Goal: Task Accomplishment & Management: Manage account settings

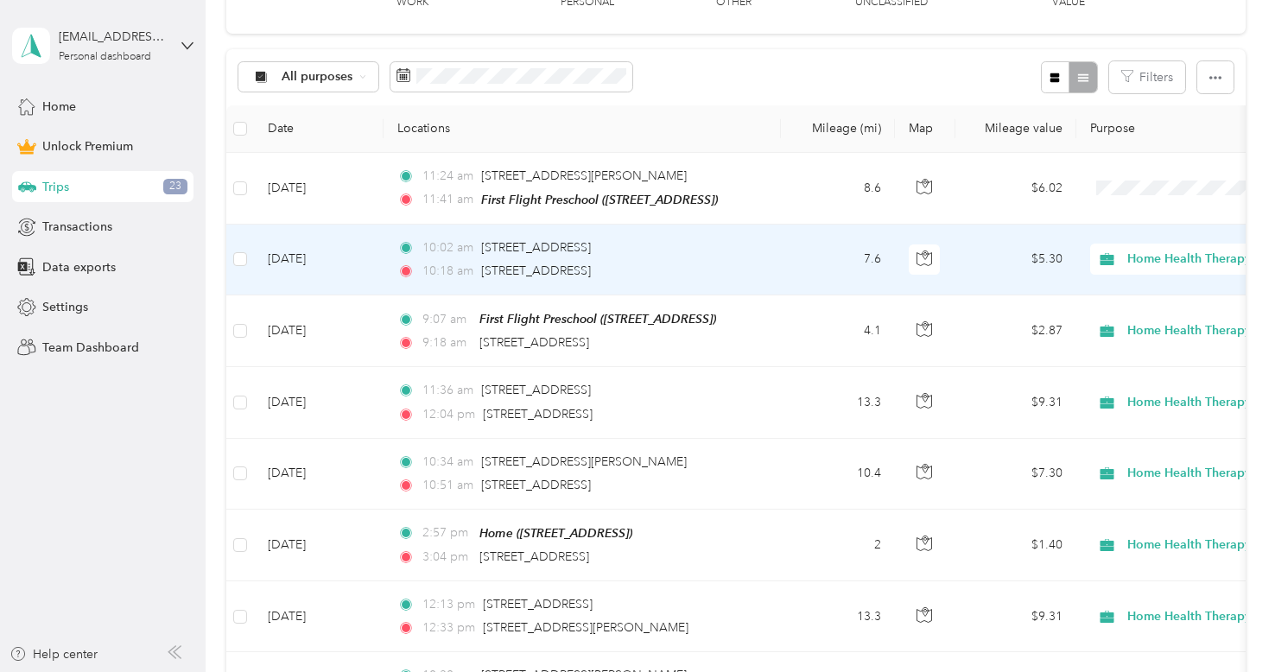
scroll to position [315, 0]
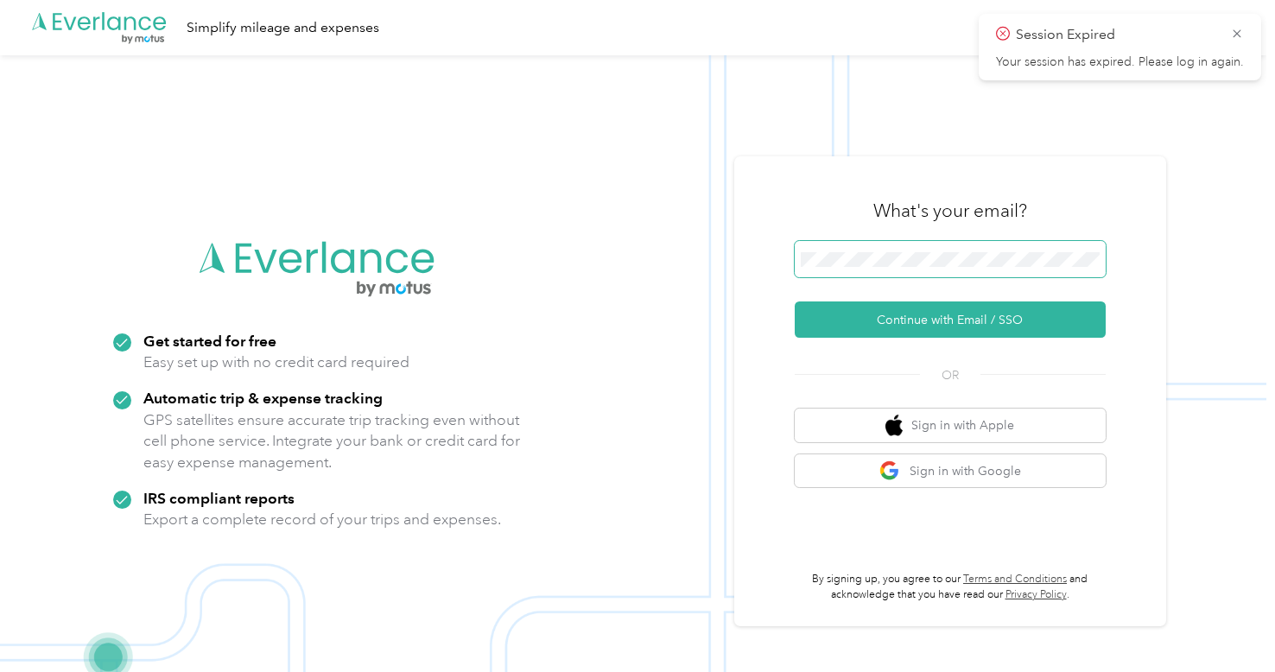
click at [843, 249] on span at bounding box center [950, 259] width 311 height 36
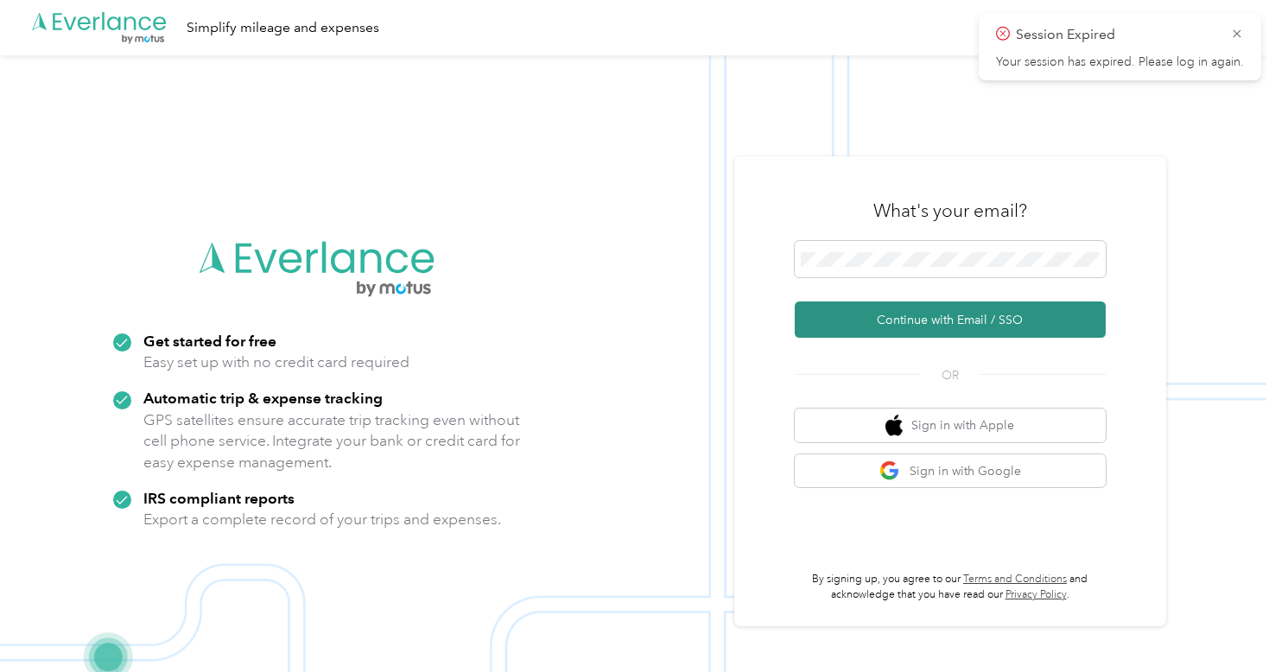
click at [876, 324] on button "Continue with Email / SSO" at bounding box center [950, 320] width 311 height 36
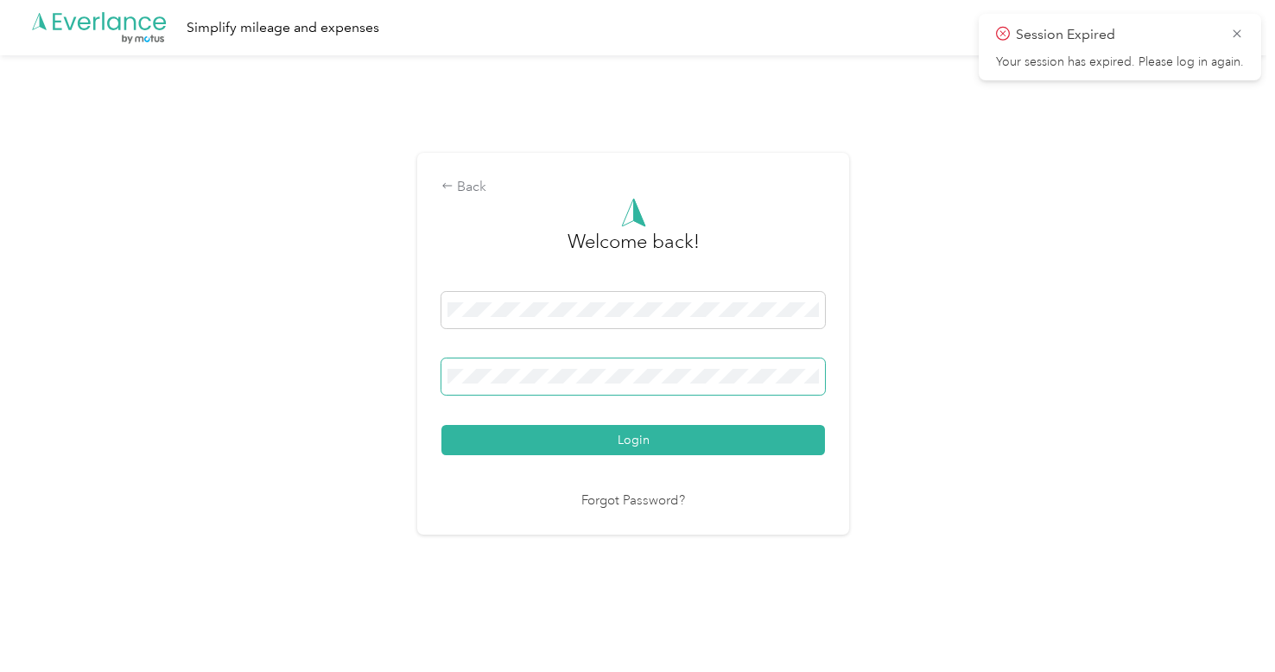
click at [442, 425] on button "Login" at bounding box center [634, 440] width 384 height 30
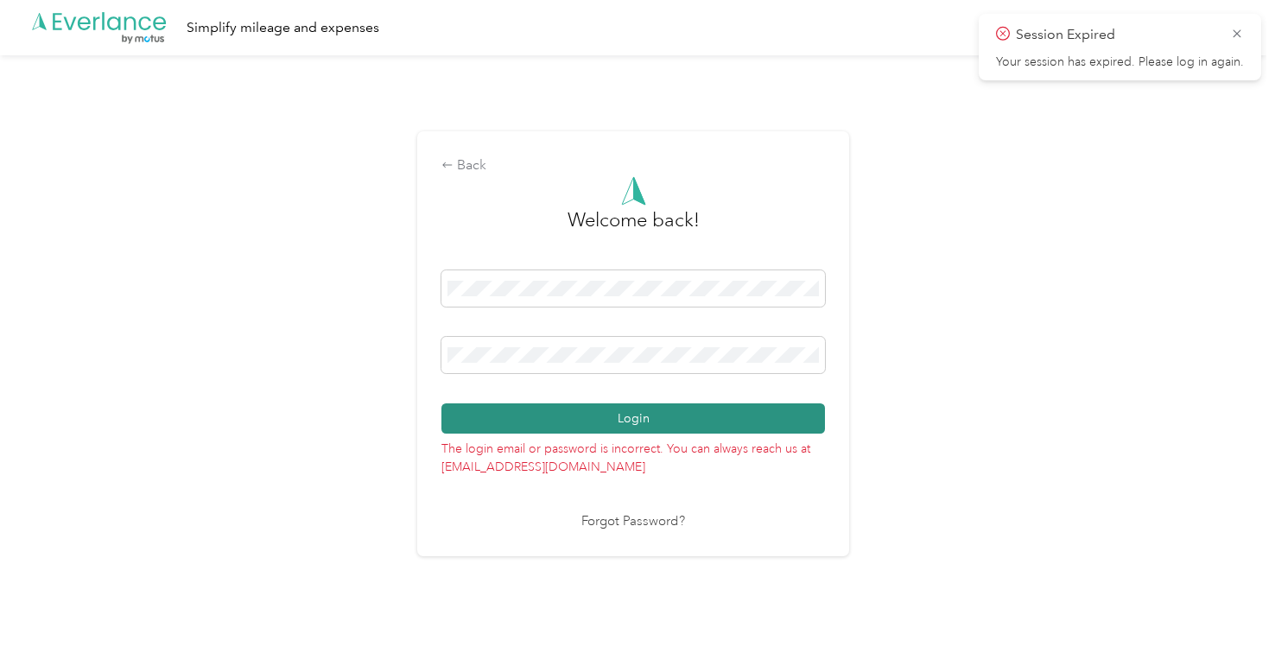
click at [518, 418] on button "Login" at bounding box center [634, 419] width 384 height 30
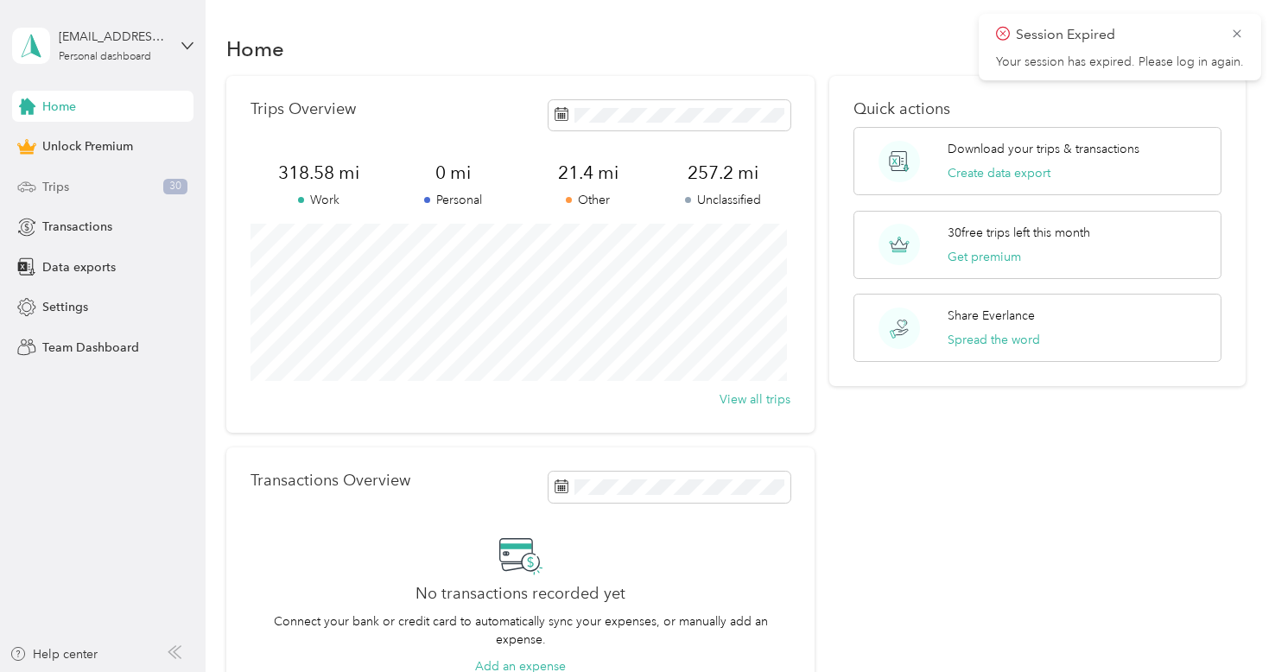
click at [150, 196] on div "Trips 30" at bounding box center [102, 186] width 181 height 31
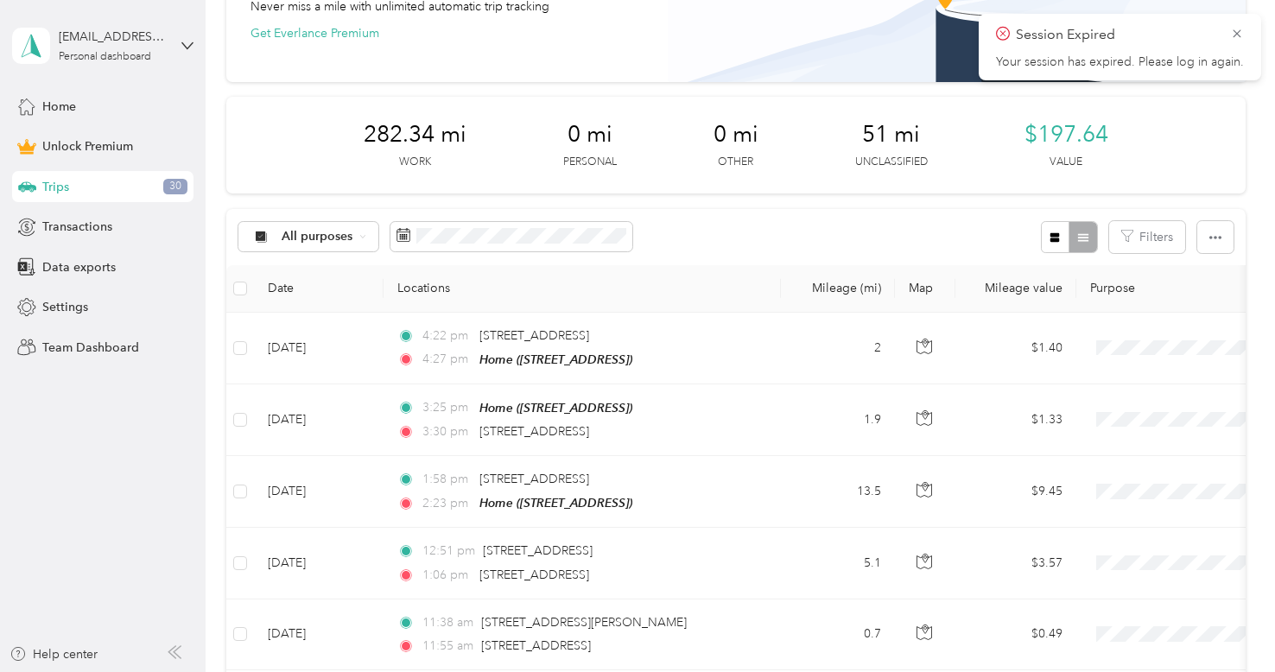
click at [431, 251] on div "All purposes" at bounding box center [435, 237] width 394 height 32
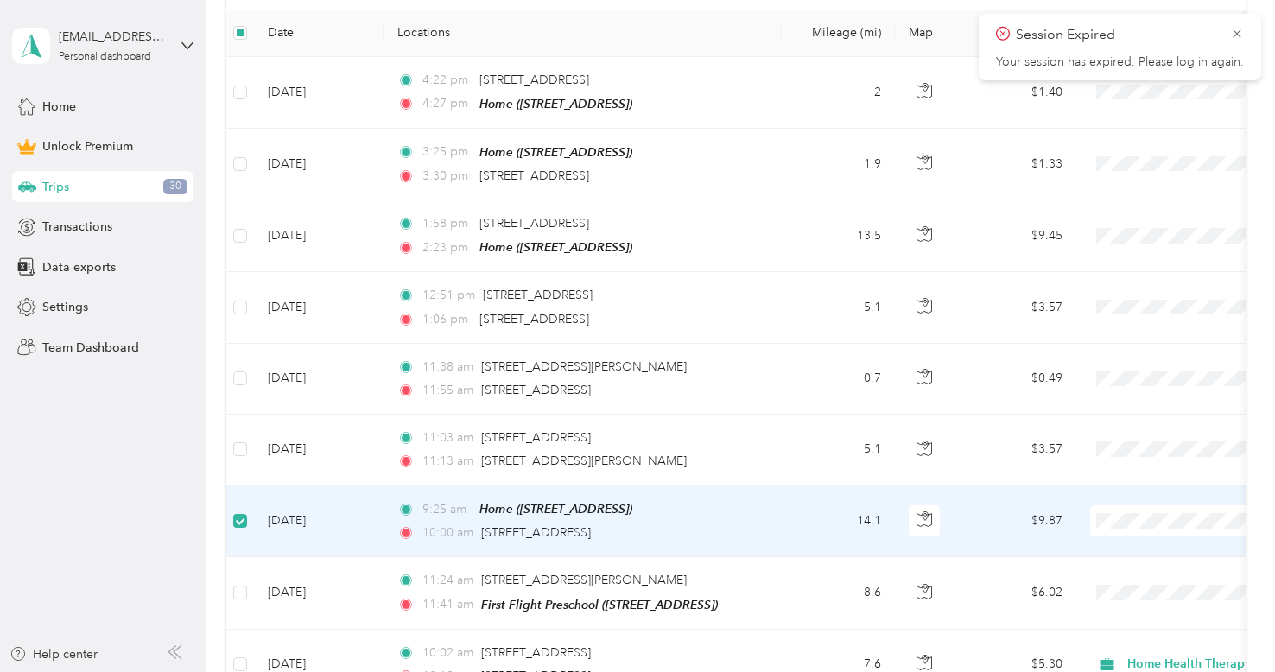
scroll to position [392, 0]
click at [359, 501] on td "[DATE]" at bounding box center [319, 522] width 130 height 72
click at [1235, 40] on icon at bounding box center [1238, 34] width 14 height 16
click at [1147, 342] on ol "Work Personal Home Health Therapy Other Charity Medical Moving Commute" at bounding box center [1168, 369] width 214 height 242
click at [368, 505] on td "[DATE]" at bounding box center [319, 522] width 130 height 72
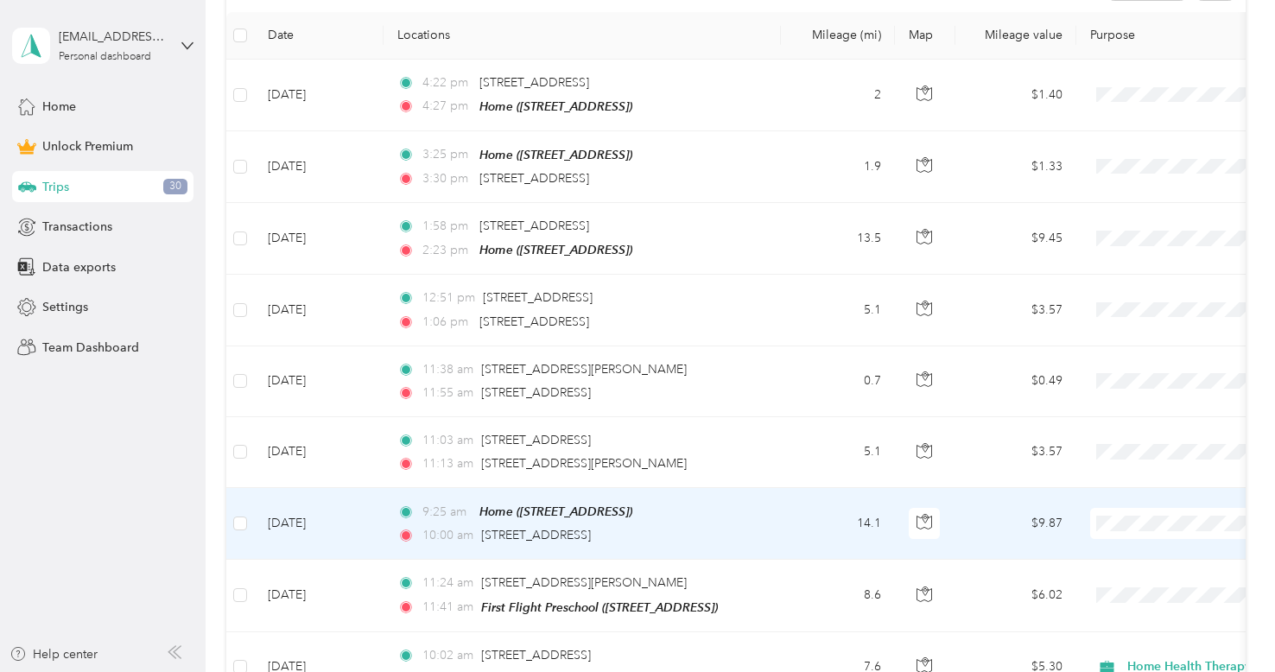
scroll to position [393, 0]
click at [384, 505] on td "9:25 am Home ([STREET_ADDRESS]) 10:00 am [STREET_ADDRESS]" at bounding box center [582, 523] width 397 height 72
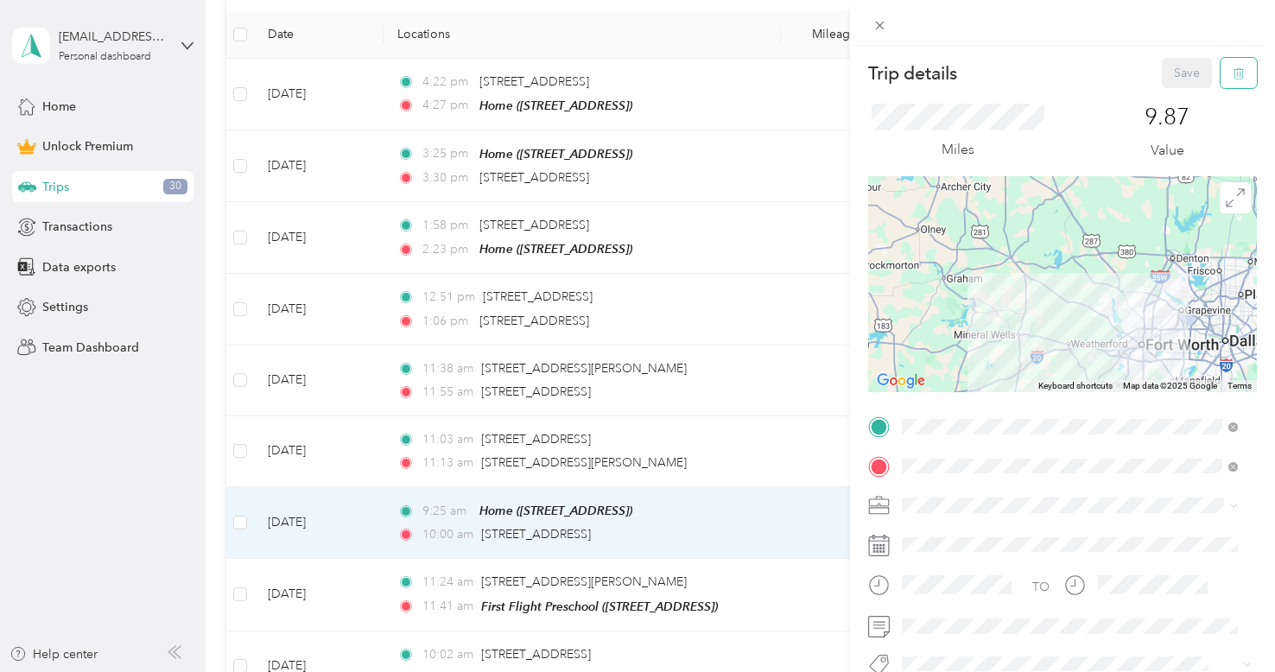
click at [1234, 79] on icon "button" at bounding box center [1239, 73] width 10 height 11
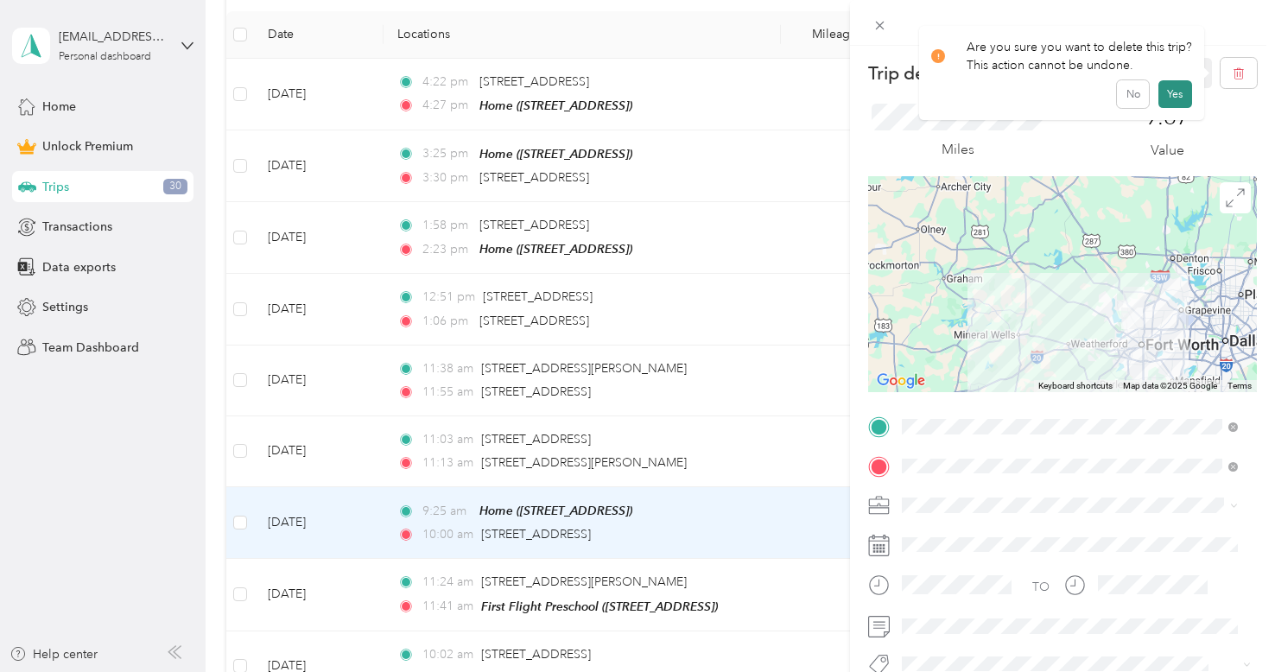
click at [1178, 101] on button "Yes" at bounding box center [1176, 94] width 34 height 28
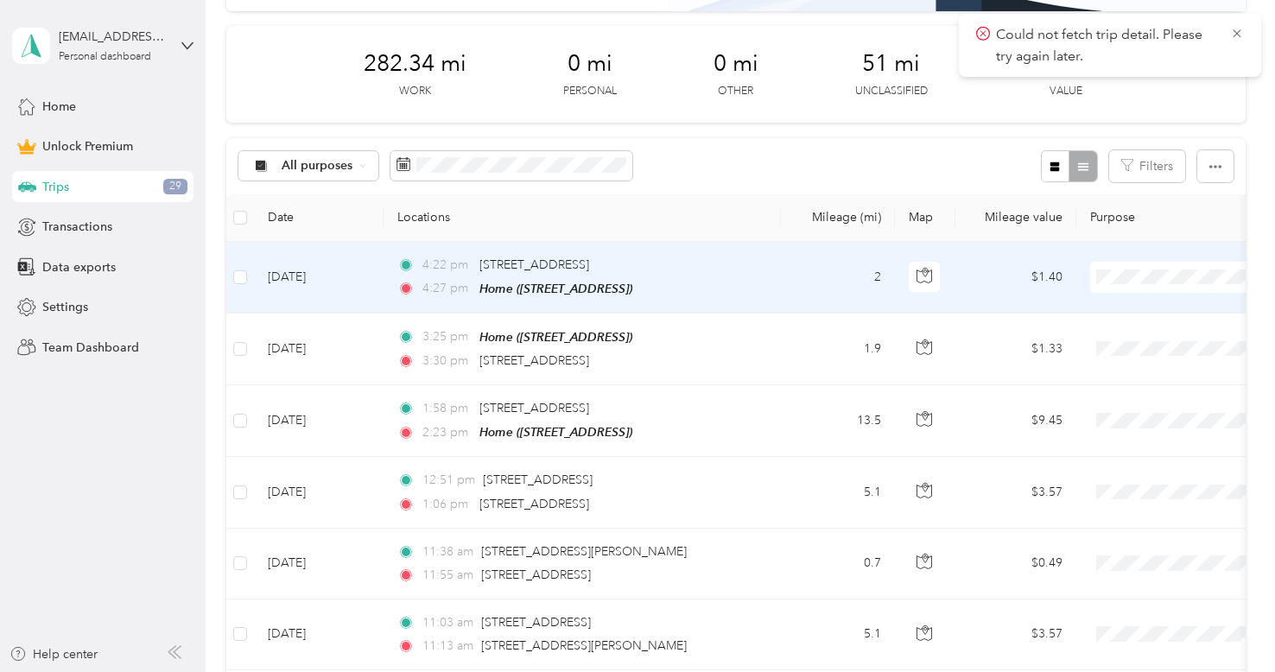
scroll to position [208, 0]
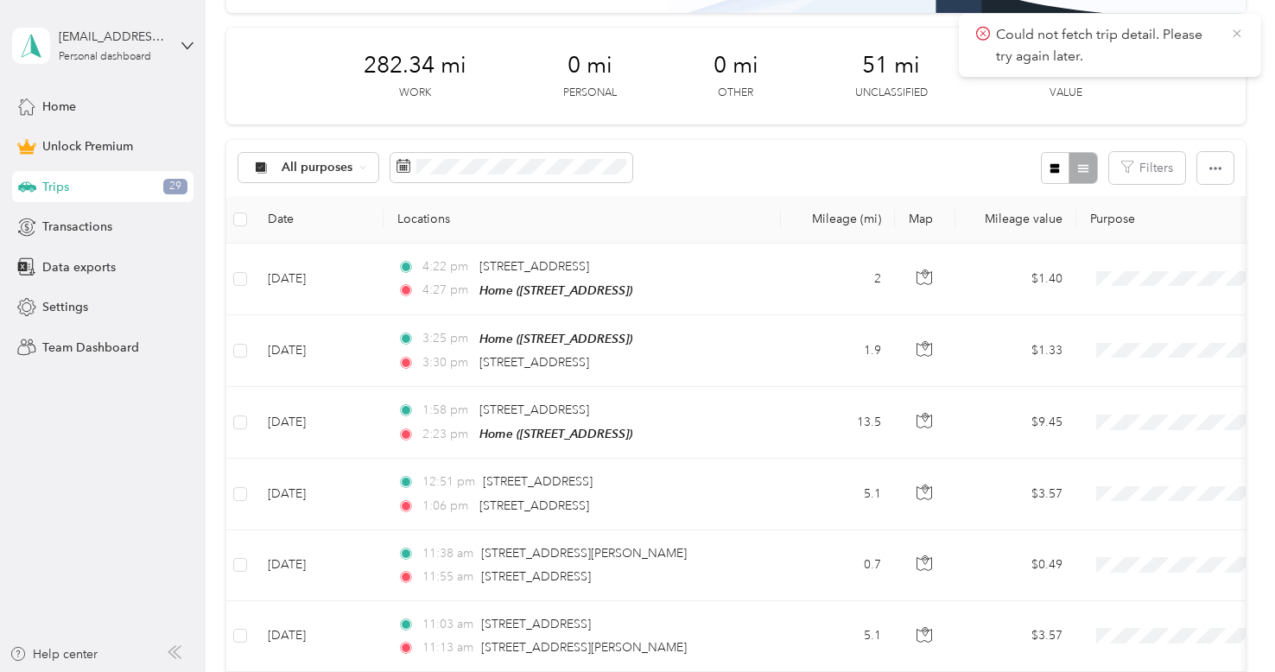
click at [1235, 33] on icon at bounding box center [1238, 34] width 14 height 16
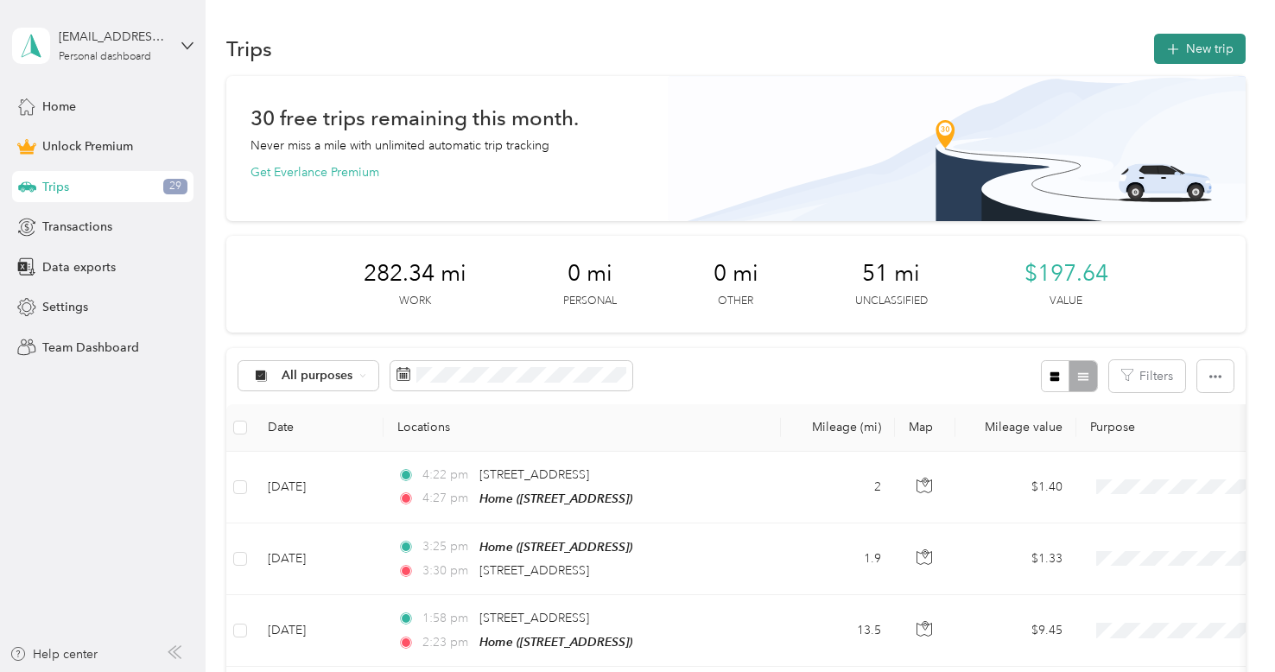
click at [1206, 48] on button "New trip" at bounding box center [1200, 49] width 92 height 30
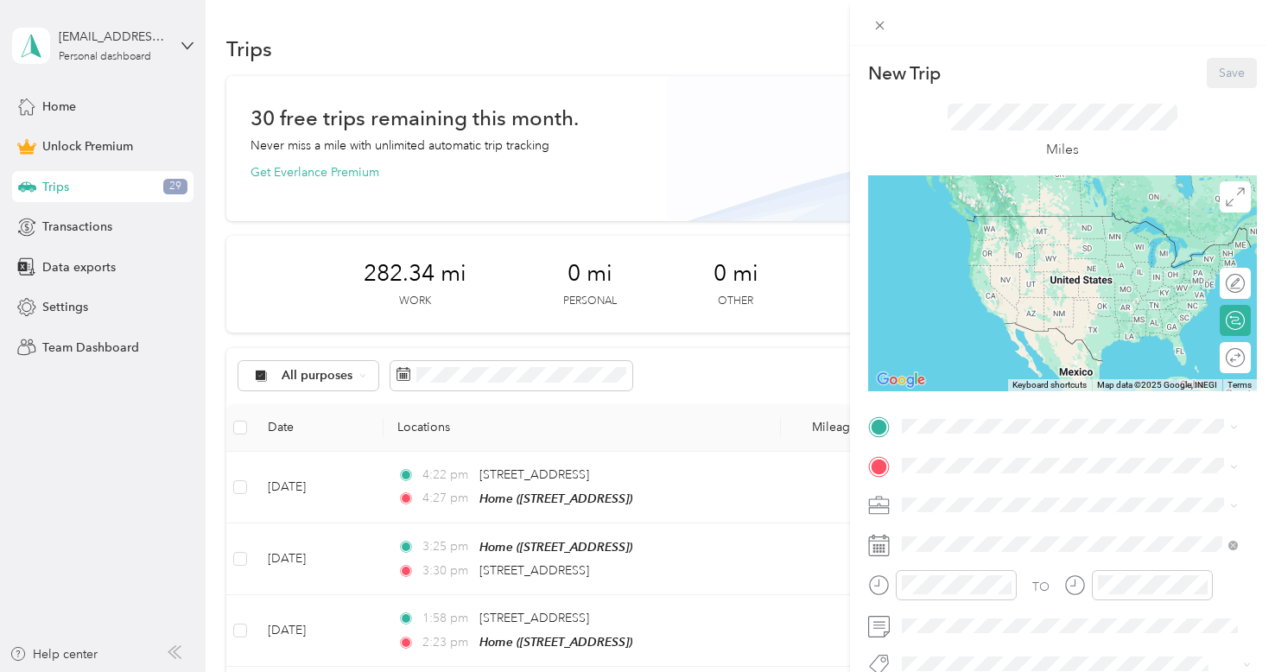
scroll to position [194, 0]
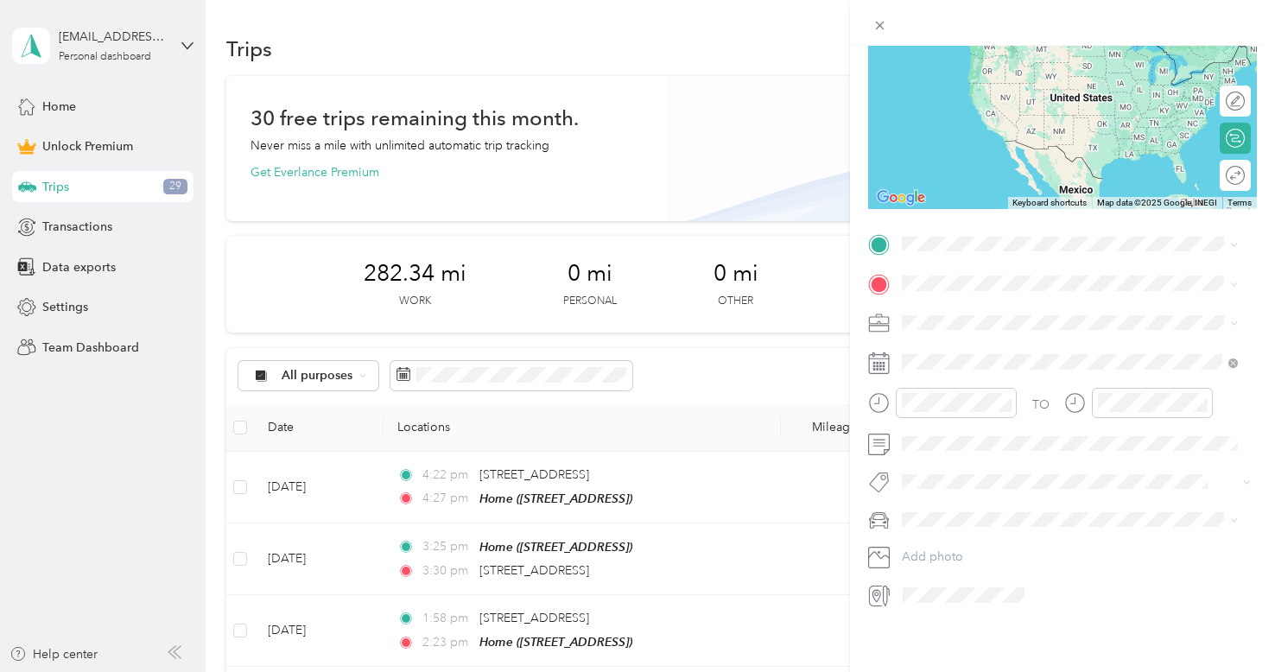
click at [974, 293] on span "[STREET_ADDRESS][US_STATE]" at bounding box center [1021, 285] width 173 height 16
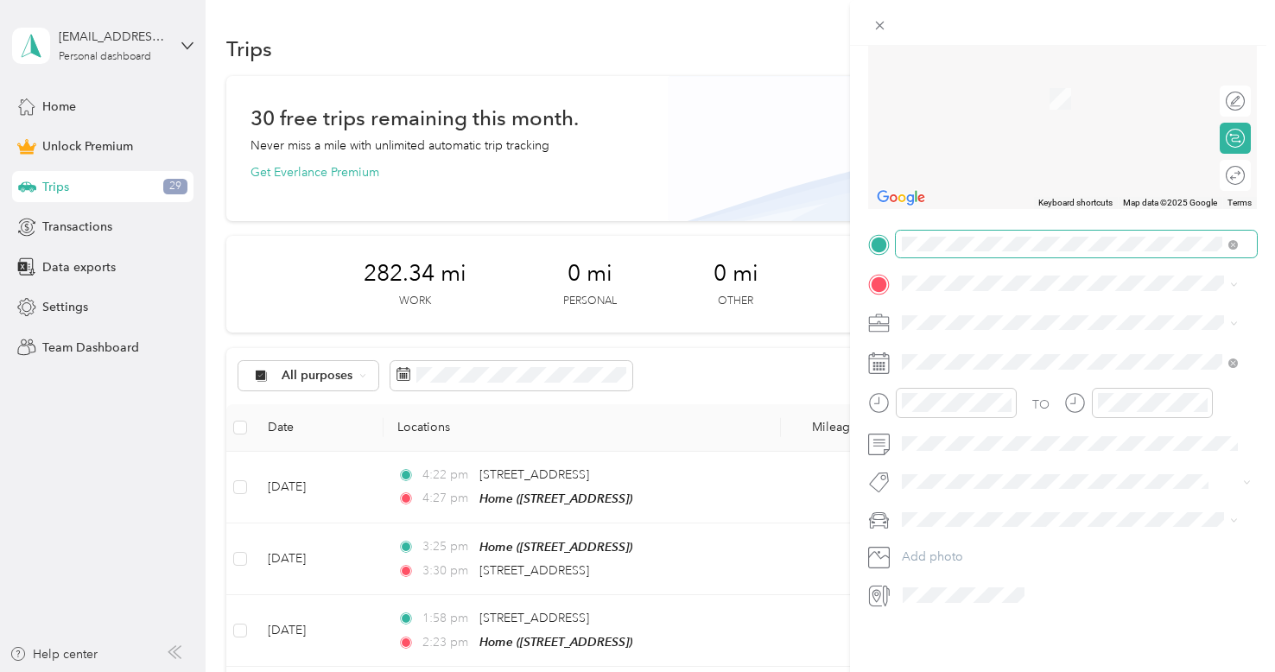
click at [952, 231] on span at bounding box center [1076, 245] width 361 height 28
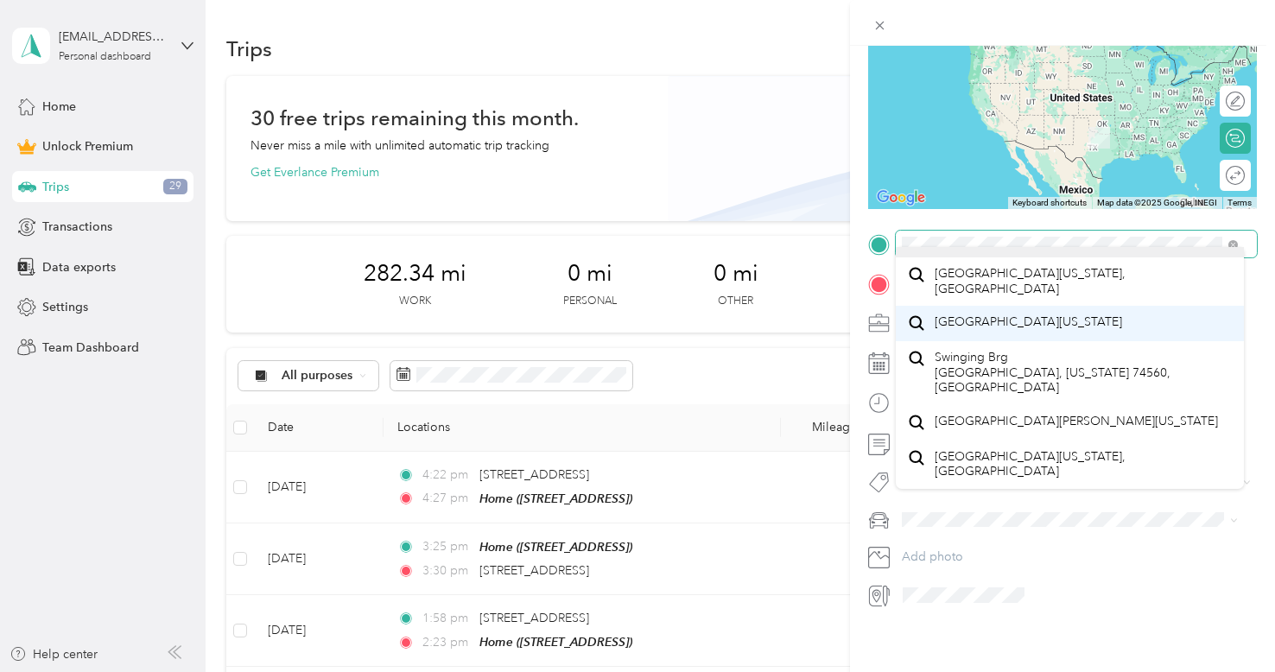
scroll to position [0, 0]
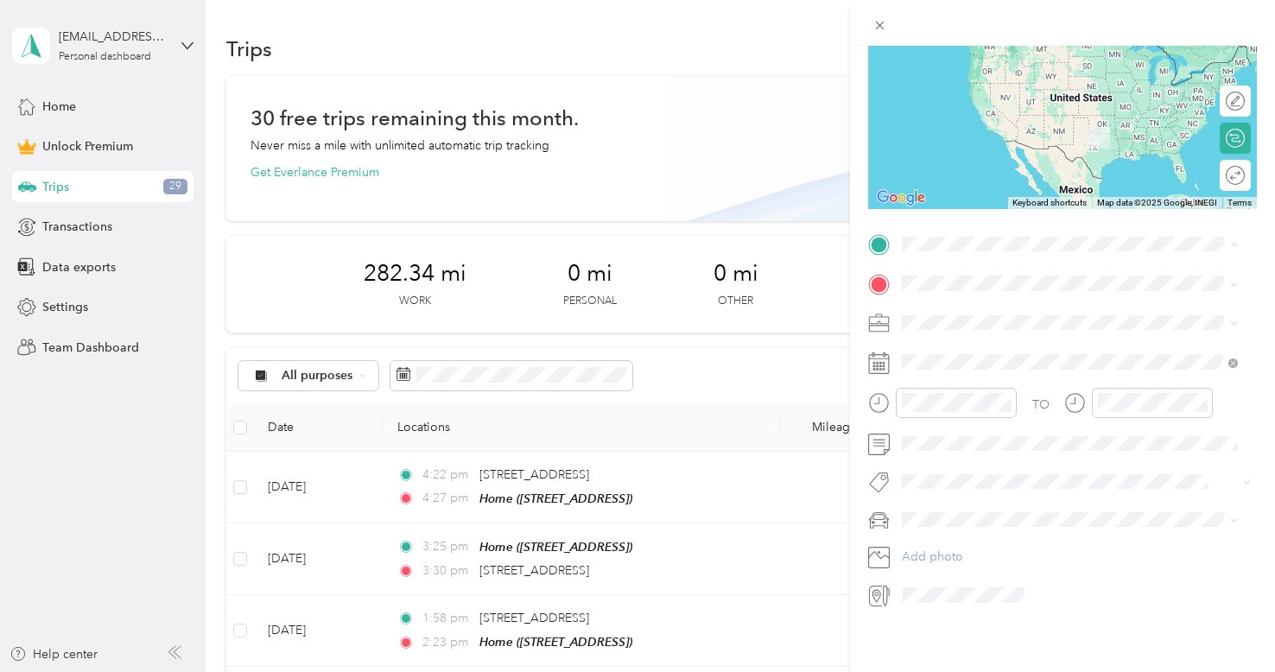
click at [594, 158] on div "New Trip Save This trip cannot be edited because it is either under review, app…" at bounding box center [637, 336] width 1275 height 672
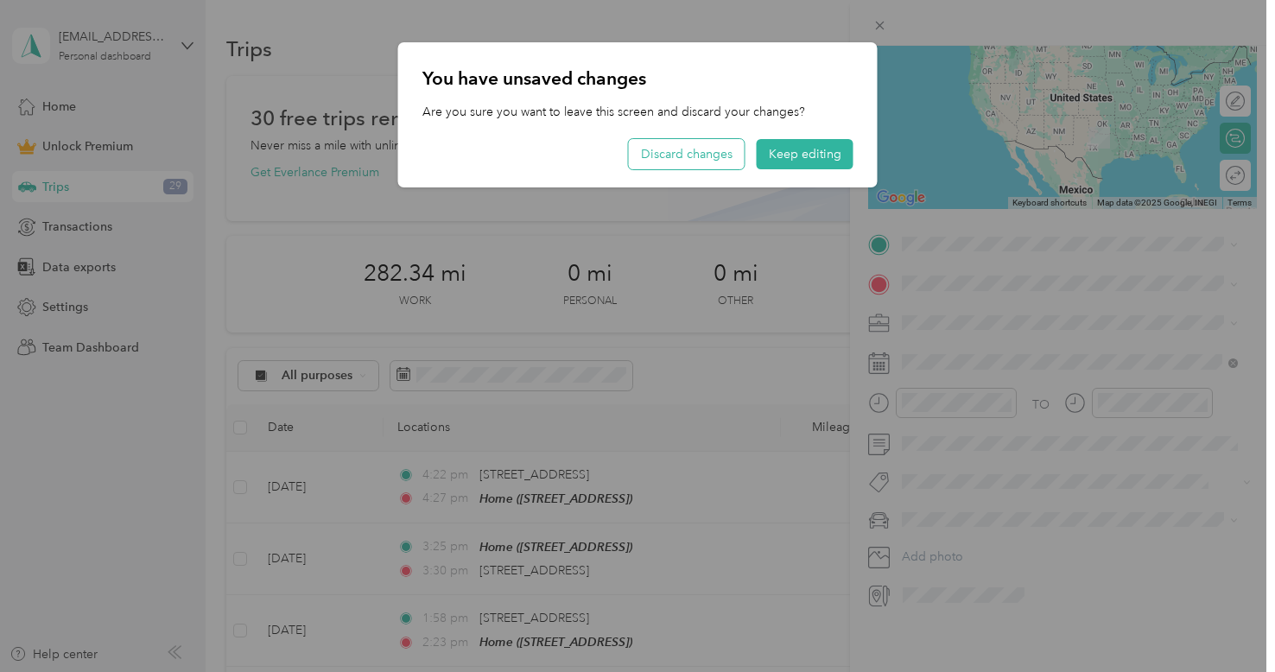
click at [686, 159] on button "Discard changes" at bounding box center [687, 154] width 116 height 30
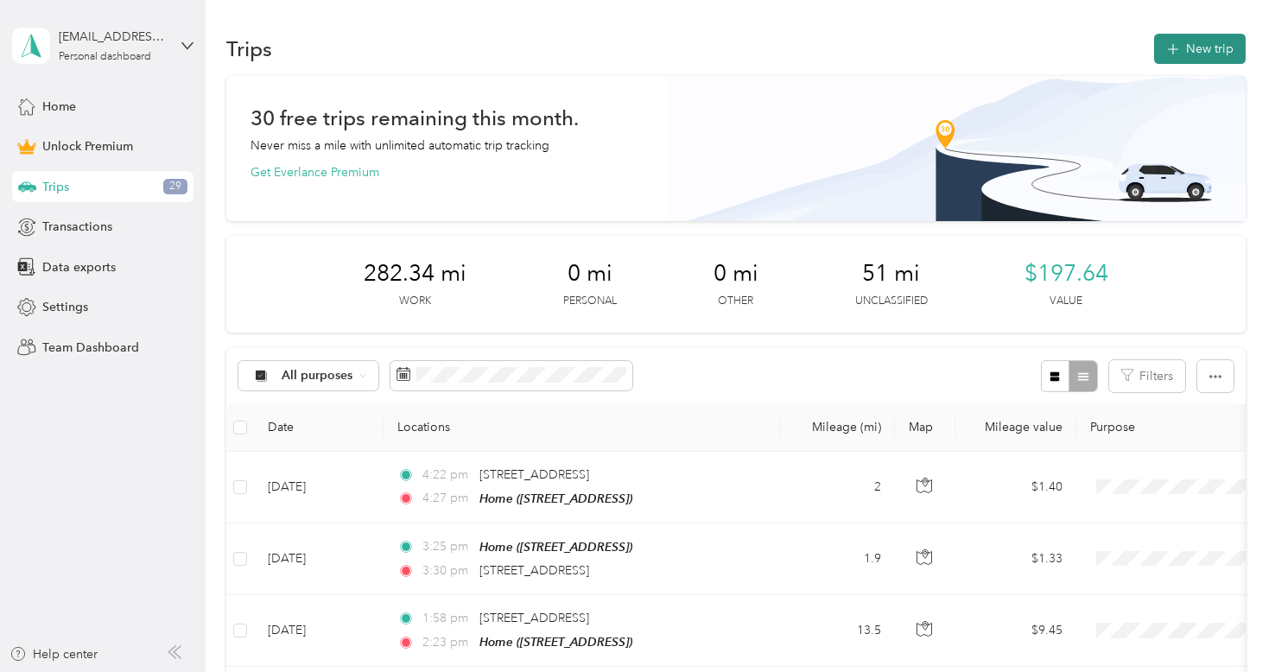
click at [1205, 40] on button "New trip" at bounding box center [1200, 49] width 92 height 30
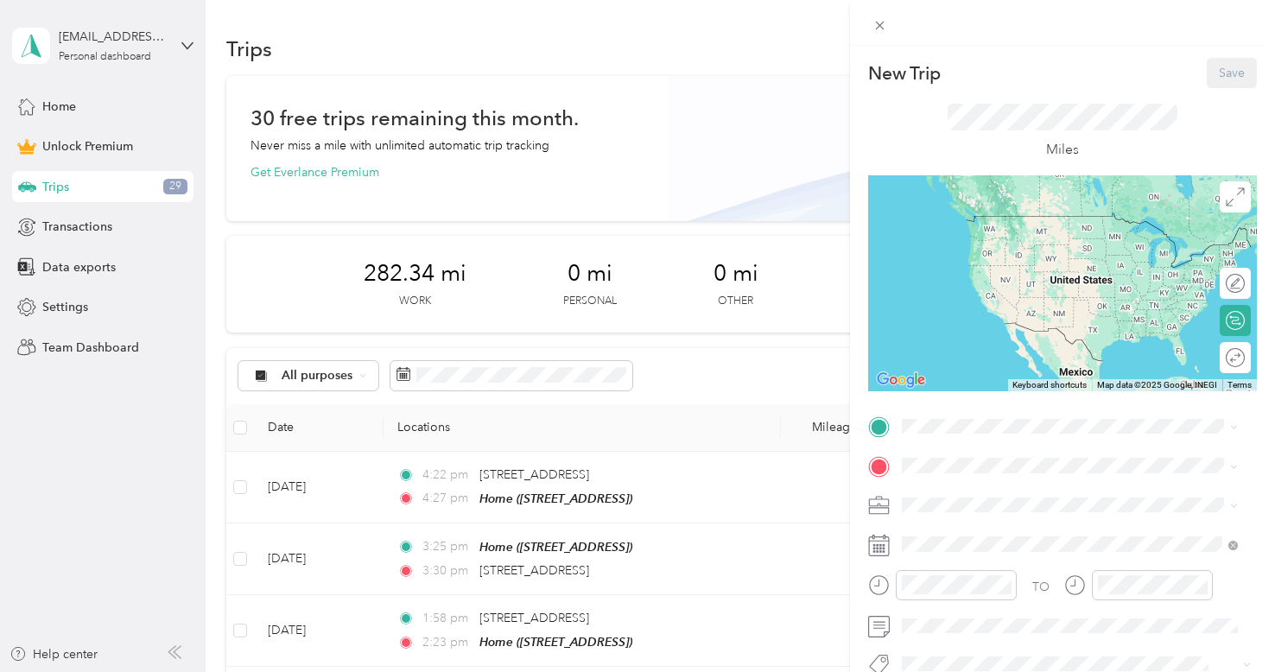
click at [960, 561] on span "[STREET_ADDRESS]" at bounding box center [990, 568] width 110 height 15
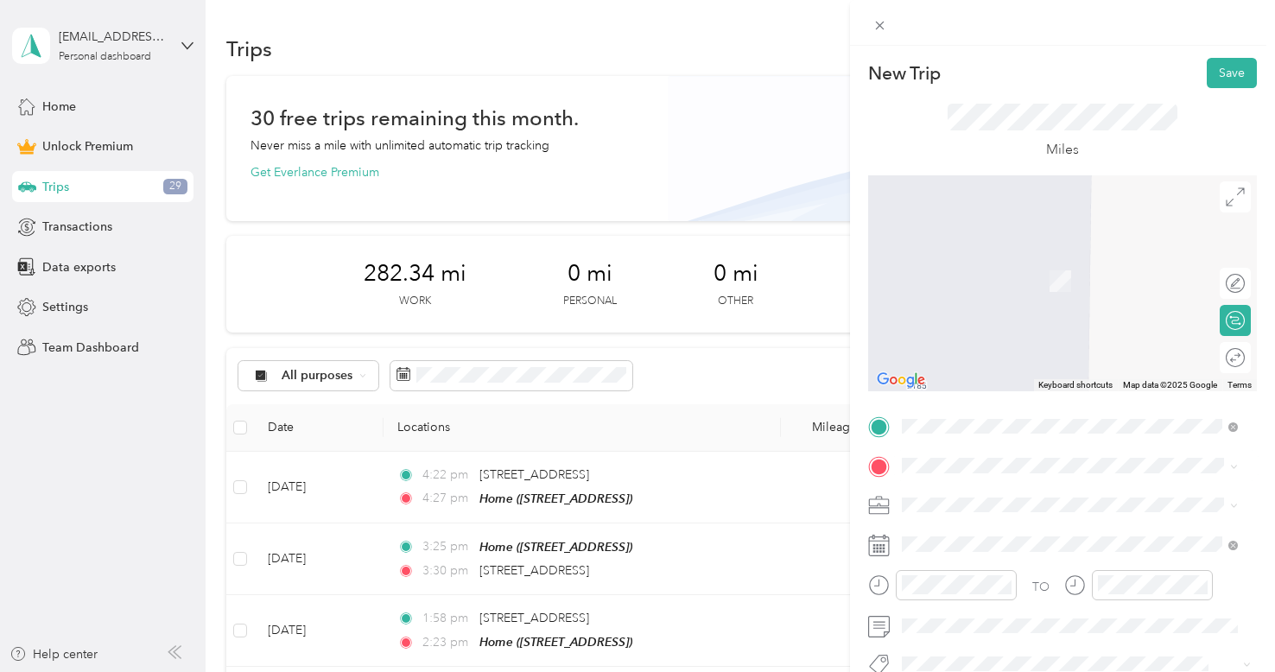
click at [1022, 268] on div "[STREET_ADDRESS][US_STATE]" at bounding box center [1070, 256] width 324 height 23
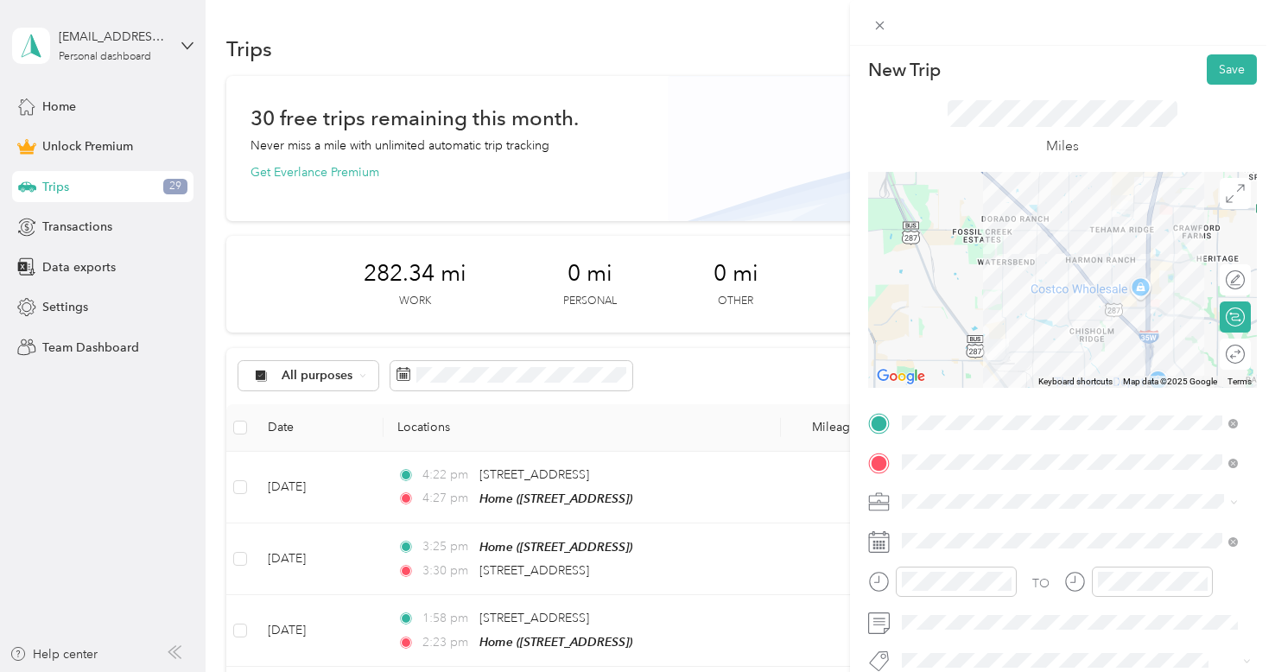
scroll to position [194, 0]
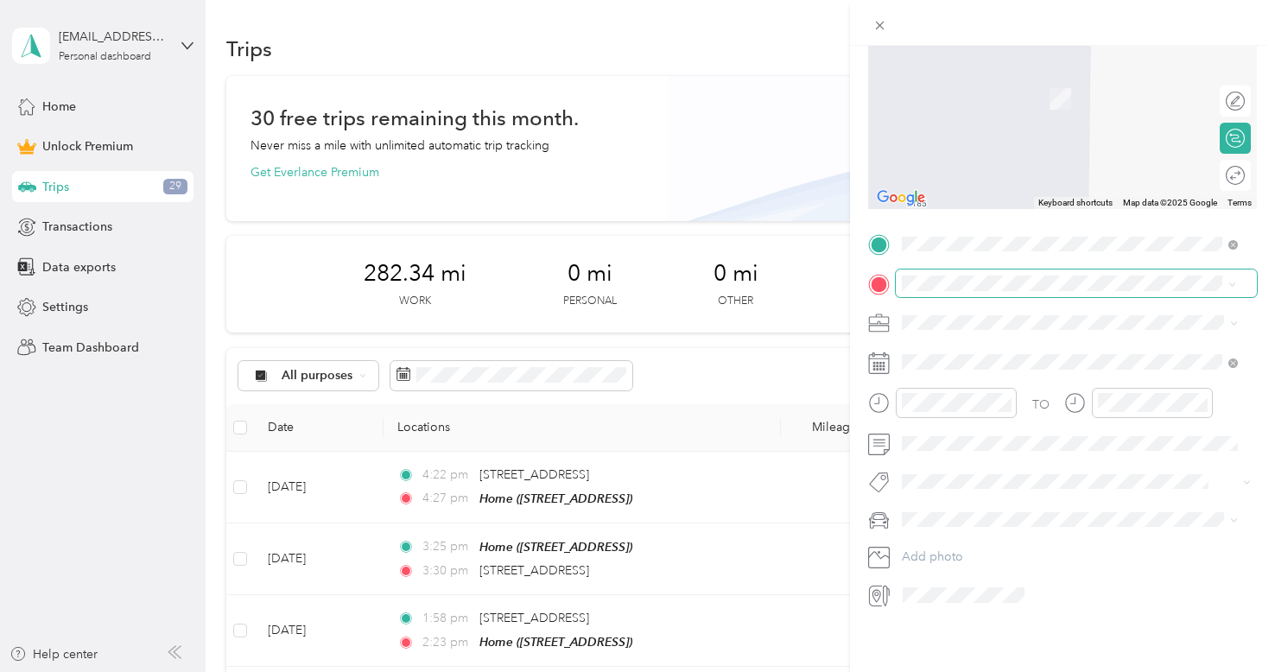
click at [1073, 339] on span "[GEOGRAPHIC_DATA][US_STATE], [GEOGRAPHIC_DATA]" at bounding box center [1083, 341] width 297 height 30
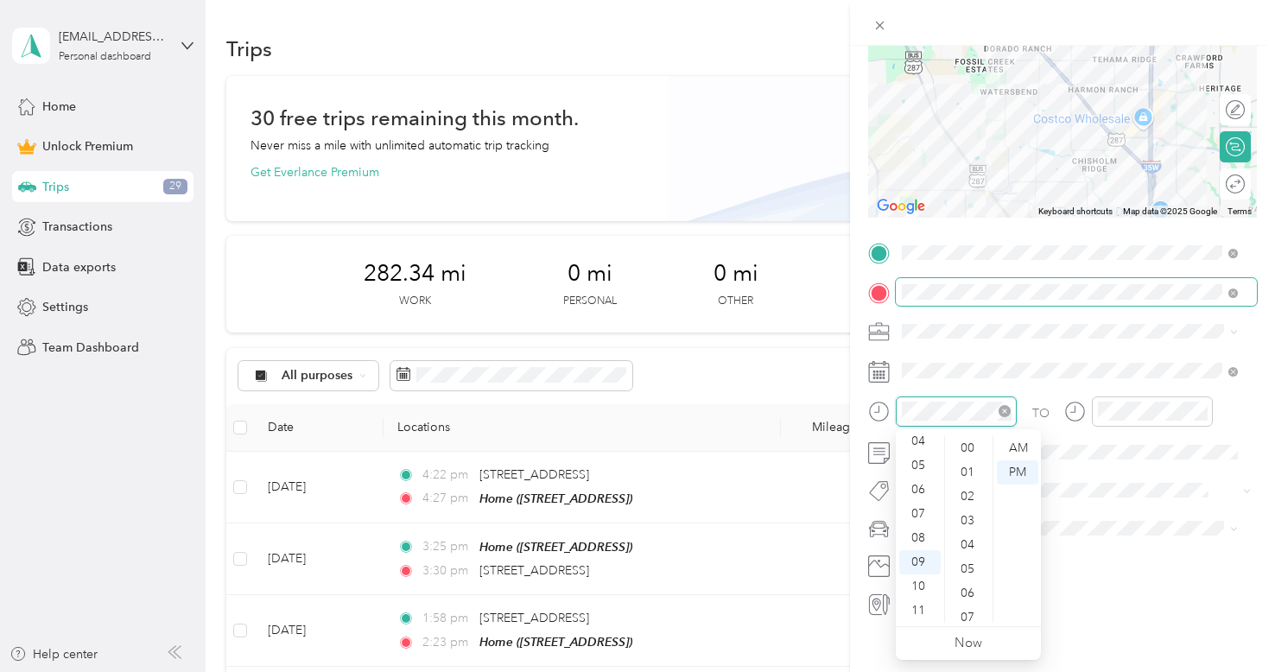
scroll to position [1265, 0]
click at [1001, 449] on div "AM" at bounding box center [1017, 448] width 41 height 24
click at [966, 504] on div "47" at bounding box center [969, 505] width 41 height 24
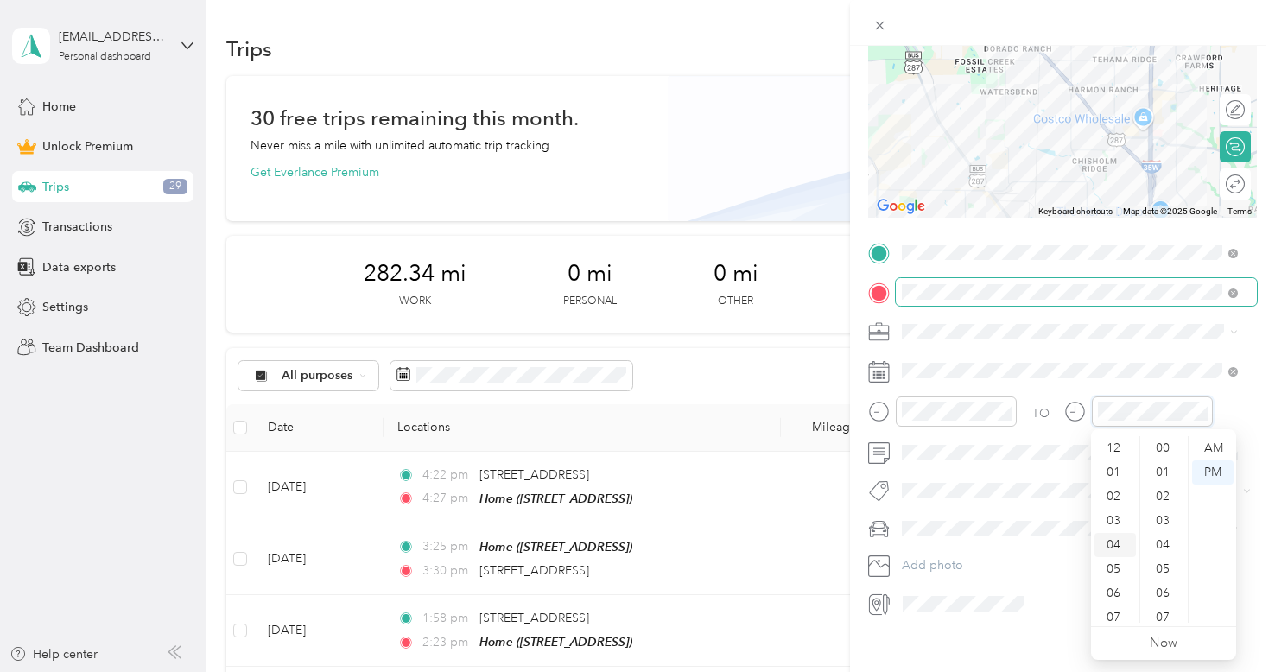
scroll to position [1265, 0]
click at [1120, 588] on div "10" at bounding box center [1115, 587] width 41 height 24
click at [1162, 442] on div "00" at bounding box center [1164, 448] width 41 height 24
click at [1213, 446] on div "AM" at bounding box center [1212, 448] width 41 height 24
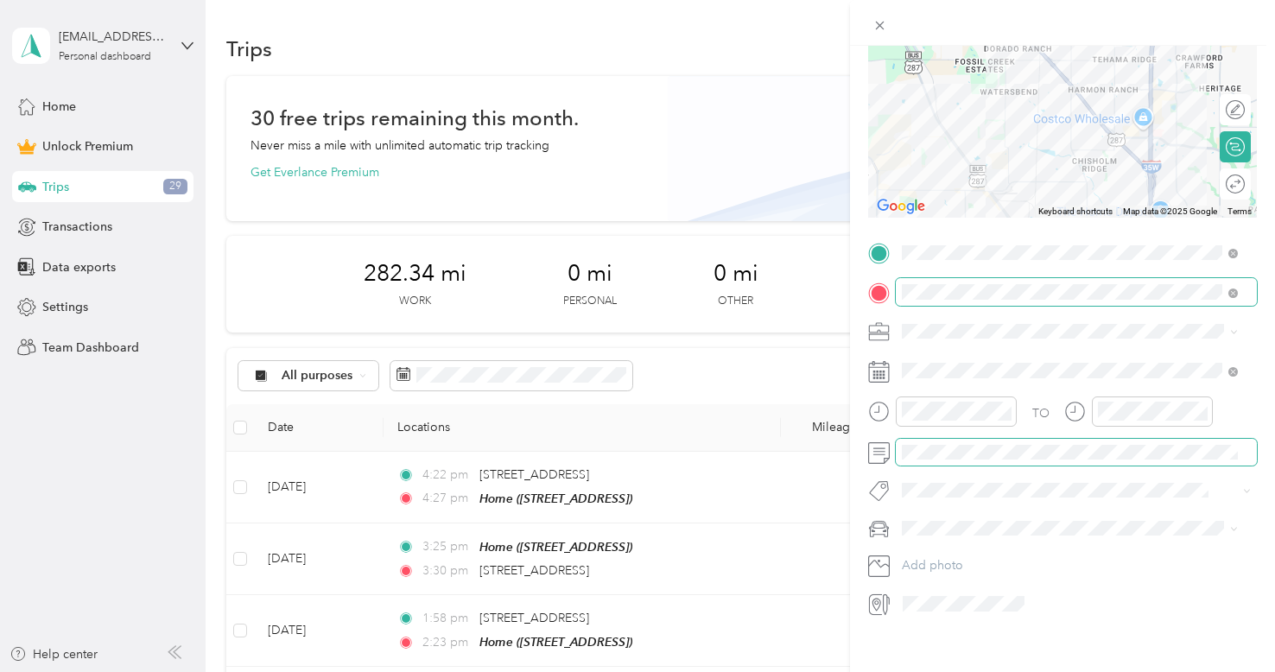
click at [1028, 442] on span at bounding box center [1076, 453] width 361 height 28
click at [940, 558] on li "Nissan Rogue" at bounding box center [1070, 548] width 348 height 30
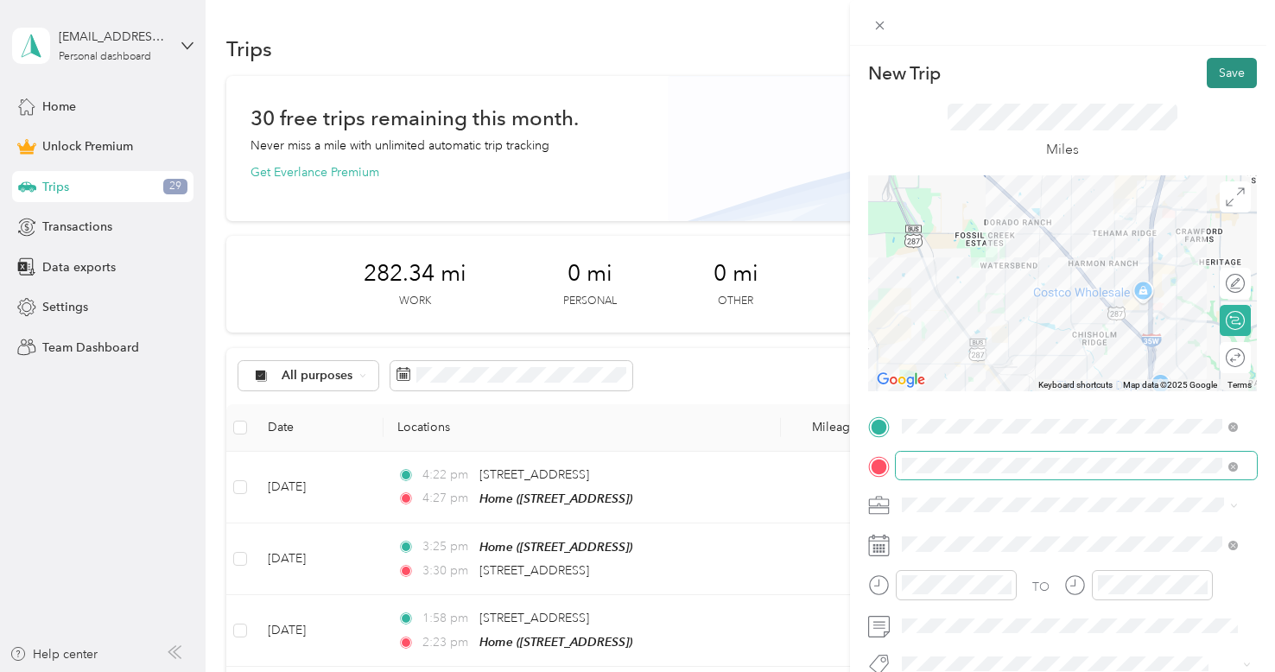
click at [1208, 75] on button "Save" at bounding box center [1232, 73] width 50 height 30
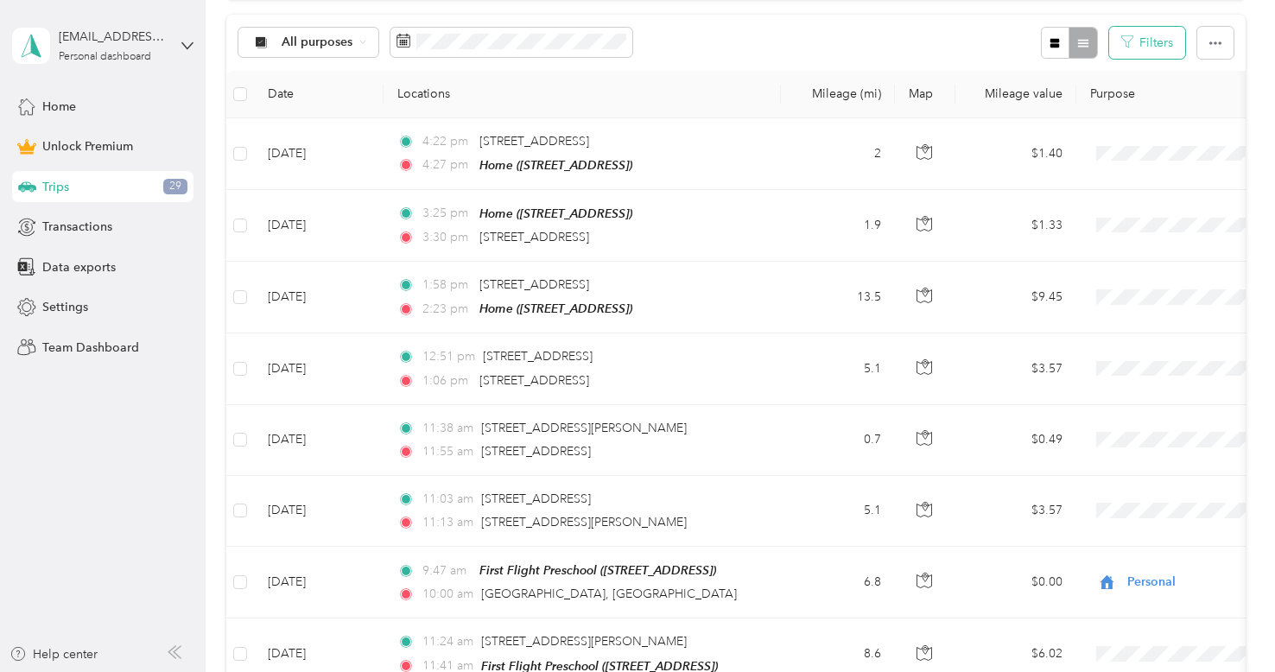
scroll to position [334, 0]
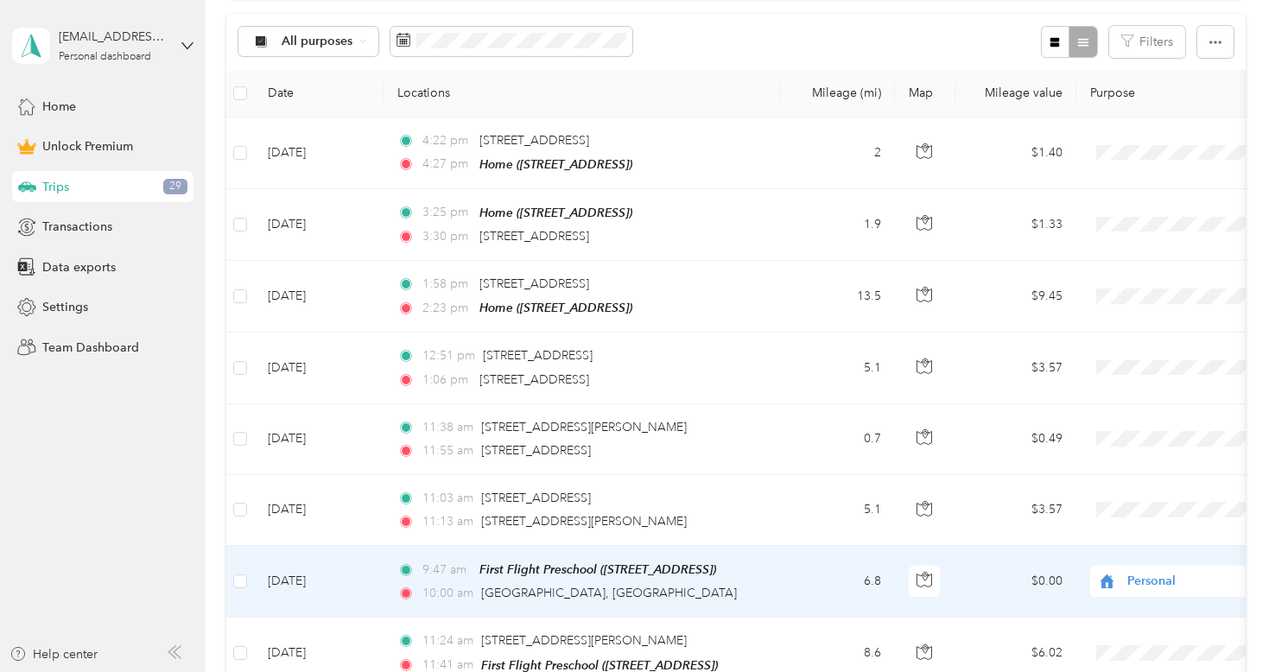
click at [814, 570] on td "6.8" at bounding box center [838, 582] width 114 height 72
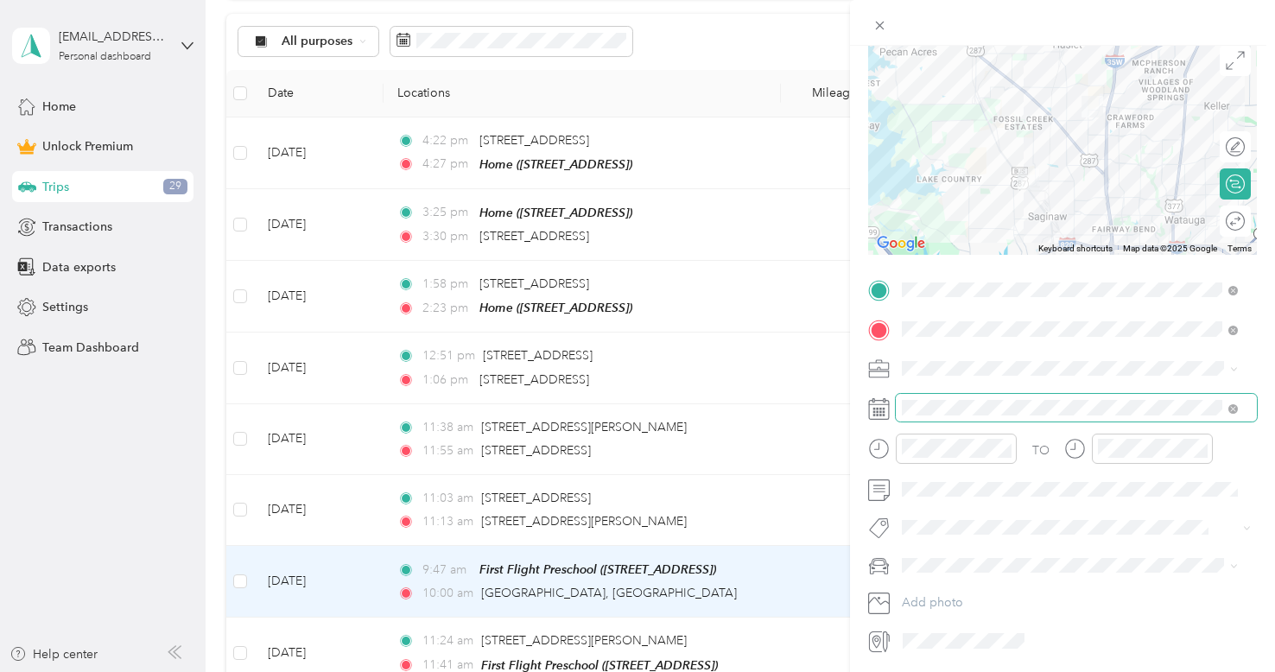
scroll to position [139, 0]
click at [959, 356] on span at bounding box center [1076, 367] width 361 height 28
click at [928, 458] on li "Home Health Therapy" at bounding box center [1070, 457] width 348 height 30
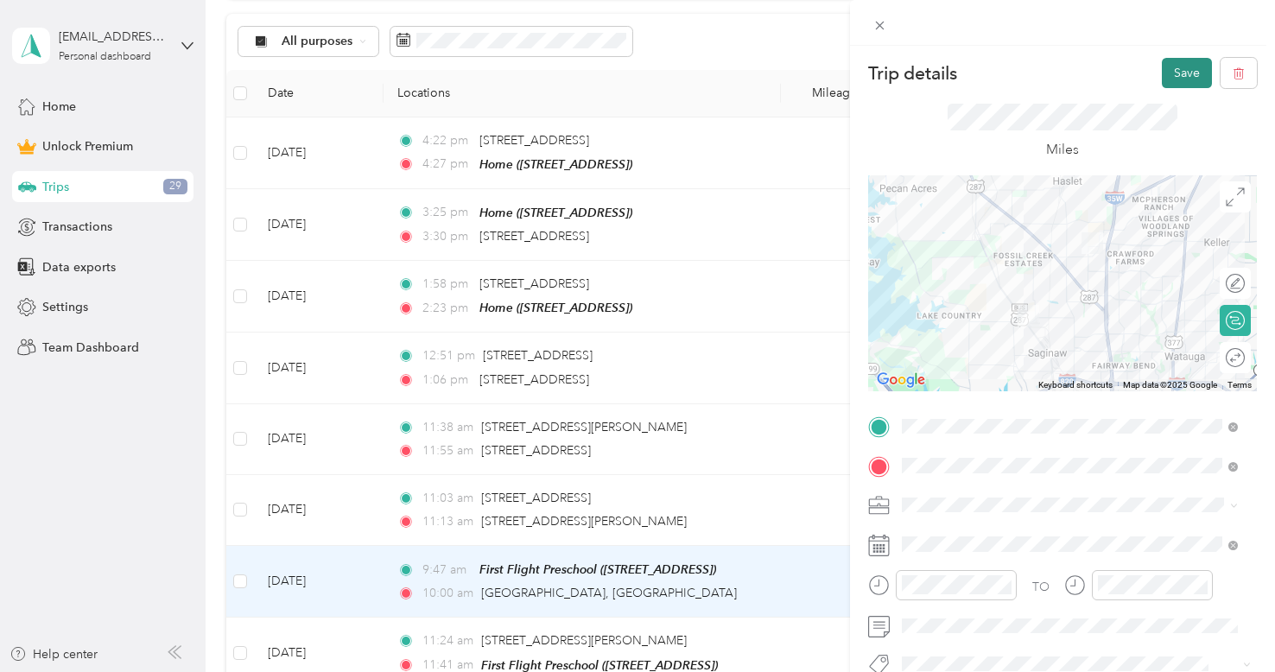
click at [1167, 83] on button "Save" at bounding box center [1187, 73] width 50 height 30
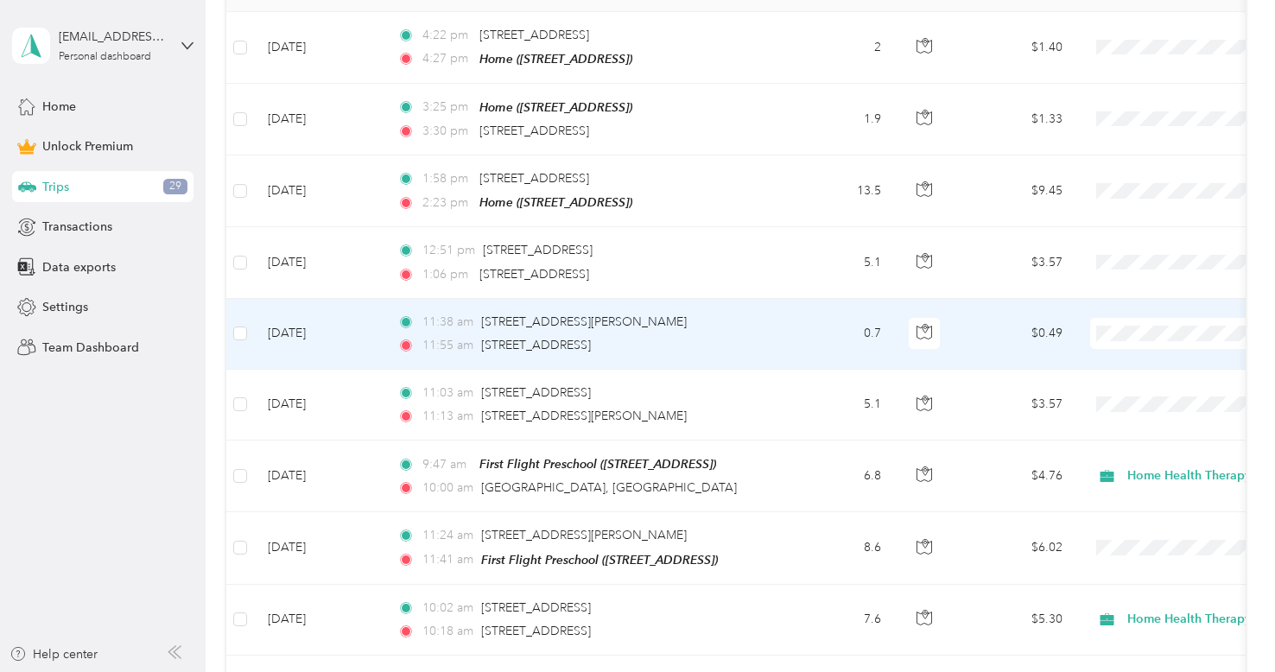
scroll to position [459, 0]
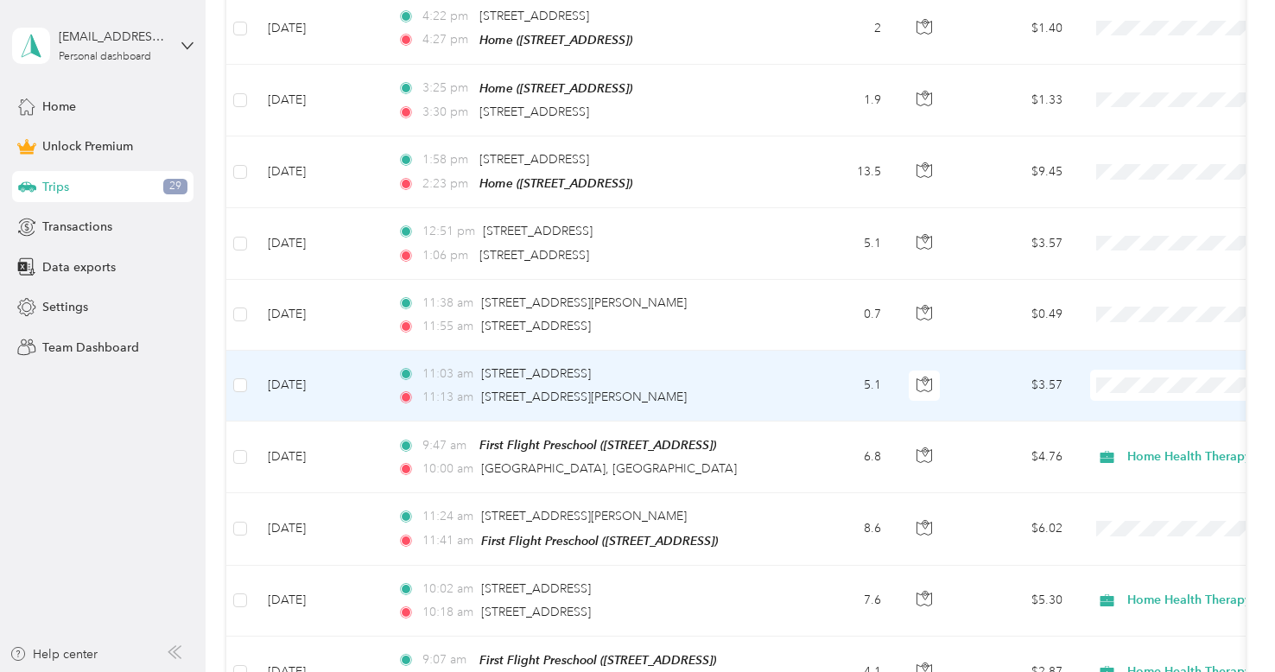
click at [385, 376] on td "11:03 am [STREET_ADDRESS] 11:13 am [STREET_ADDRESS][PERSON_NAME]" at bounding box center [582, 386] width 397 height 71
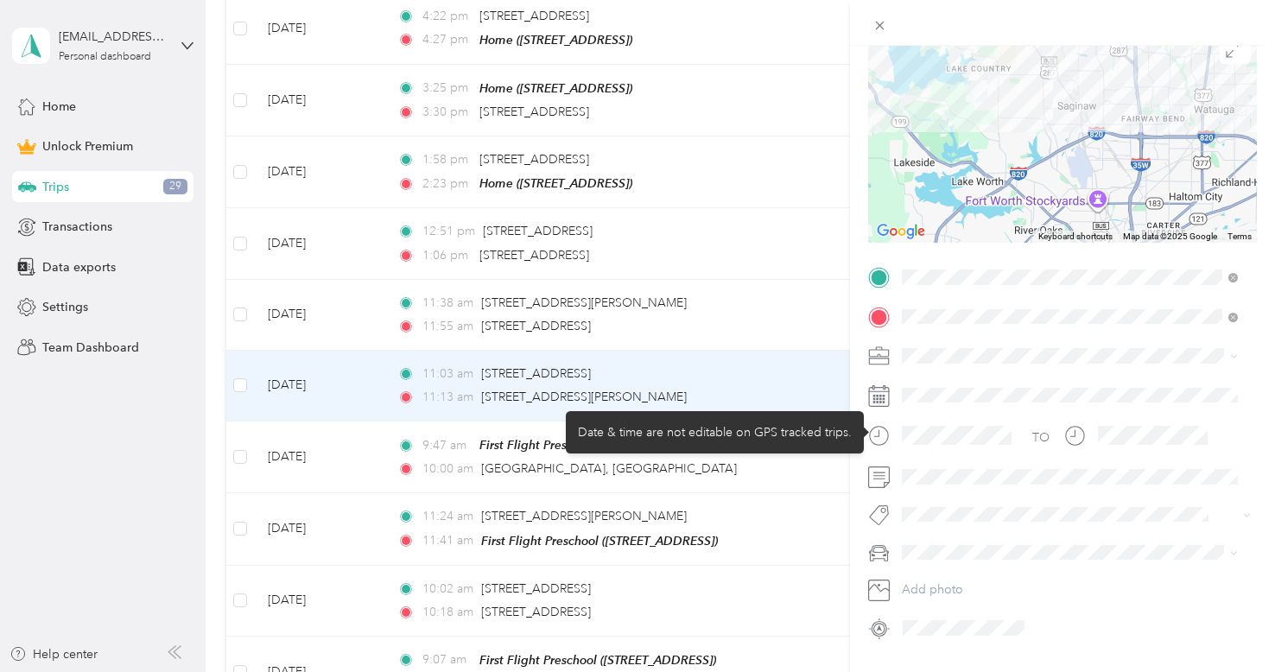
scroll to position [150, 0]
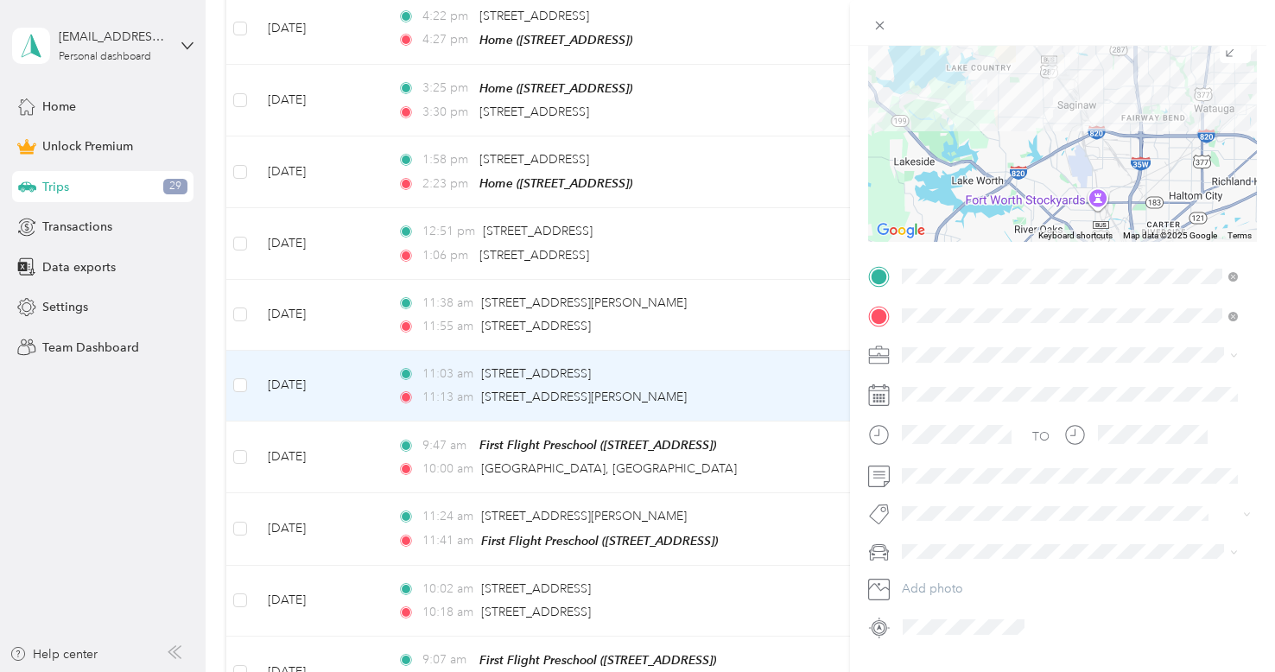
click at [947, 440] on span "Home Health Therapy" at bounding box center [968, 441] width 120 height 15
click at [925, 671] on div "Trip details Save This trip cannot be edited because it is either under review,…" at bounding box center [633, 672] width 1267 height 0
click at [949, 671] on div "Trip details Save This trip cannot be edited because it is either under review,…" at bounding box center [633, 672] width 1267 height 0
click at [942, 560] on span at bounding box center [1076, 552] width 361 height 28
click at [927, 576] on span "Nissan Rogue" at bounding box center [945, 571] width 75 height 15
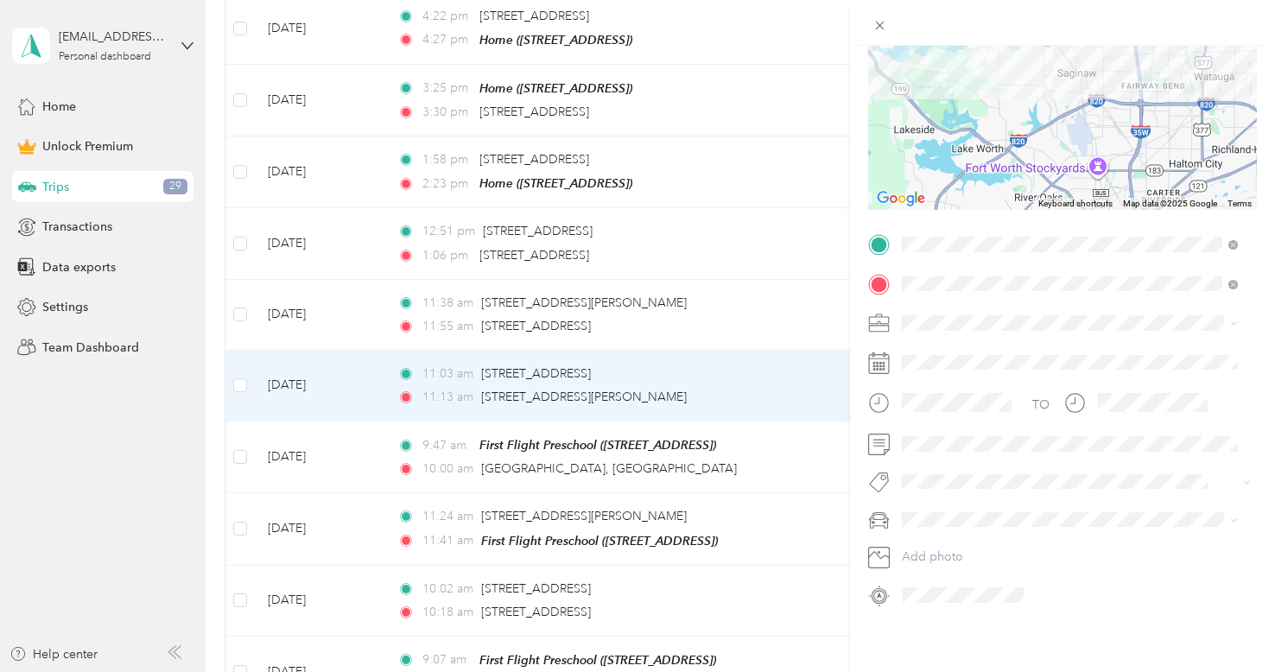
scroll to position [0, 0]
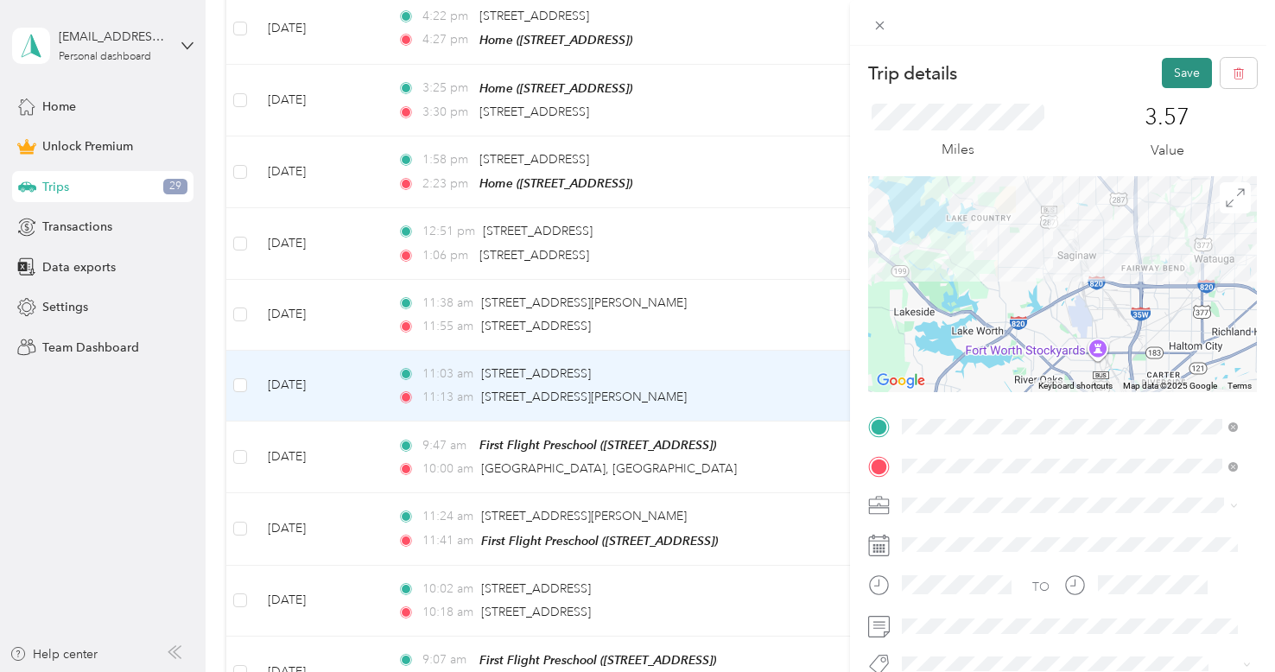
click at [1163, 83] on button "Save" at bounding box center [1187, 73] width 50 height 30
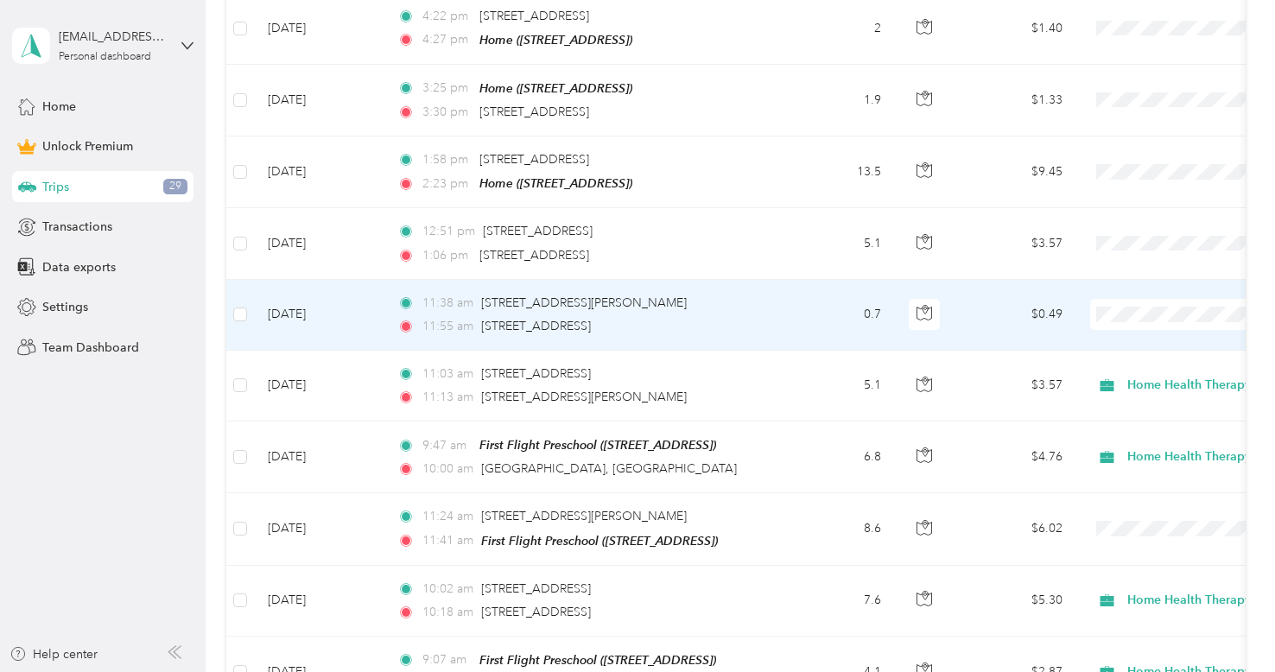
click at [375, 289] on td "[DATE]" at bounding box center [319, 315] width 130 height 71
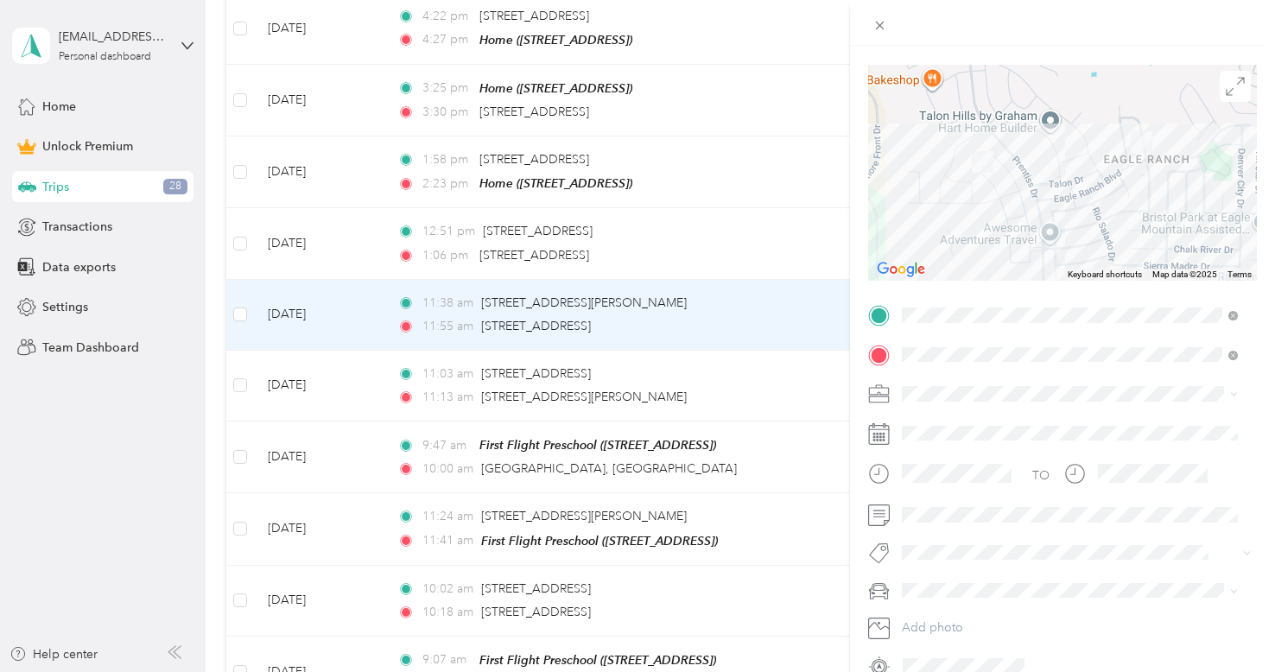
scroll to position [195, 0]
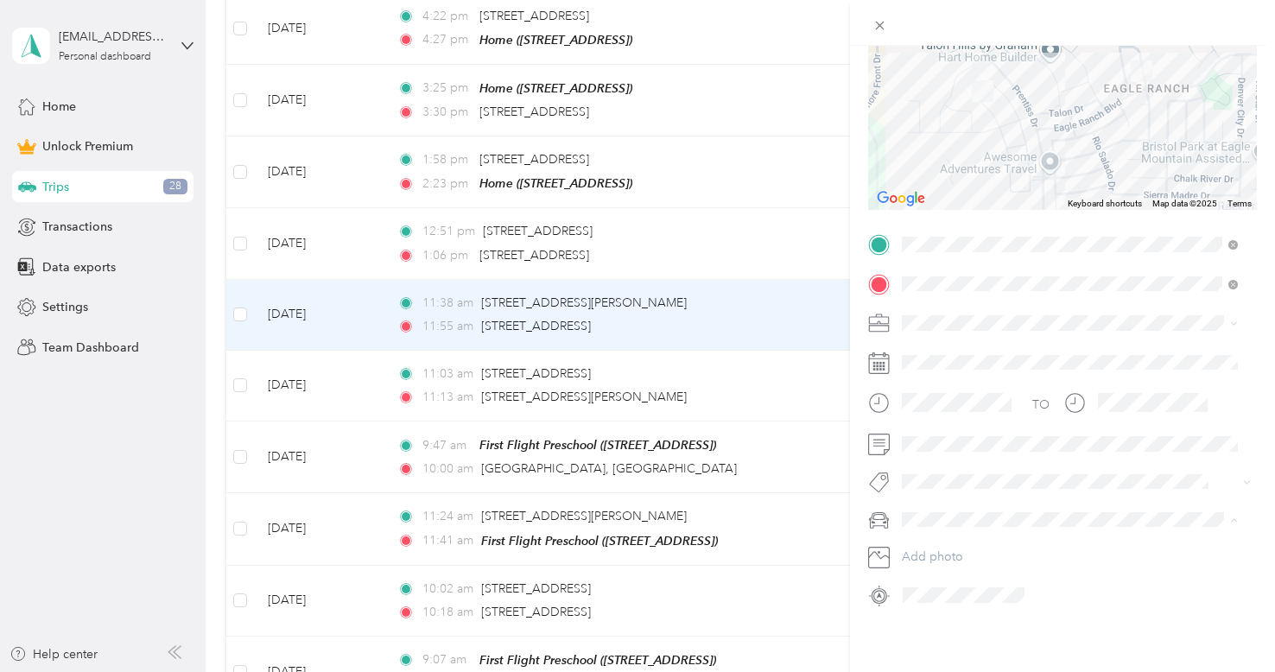
click at [928, 533] on span "Nissan Rogue" at bounding box center [945, 537] width 75 height 15
click at [930, 398] on span "Home Health Therapy" at bounding box center [968, 392] width 120 height 15
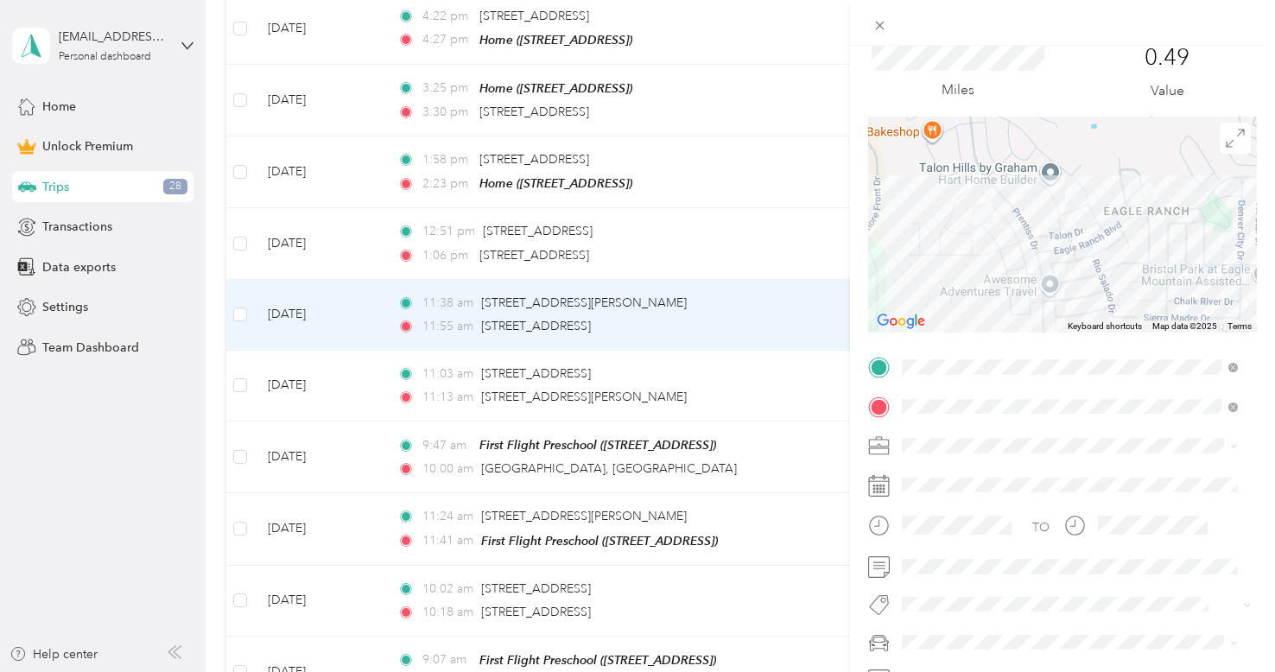
scroll to position [8, 0]
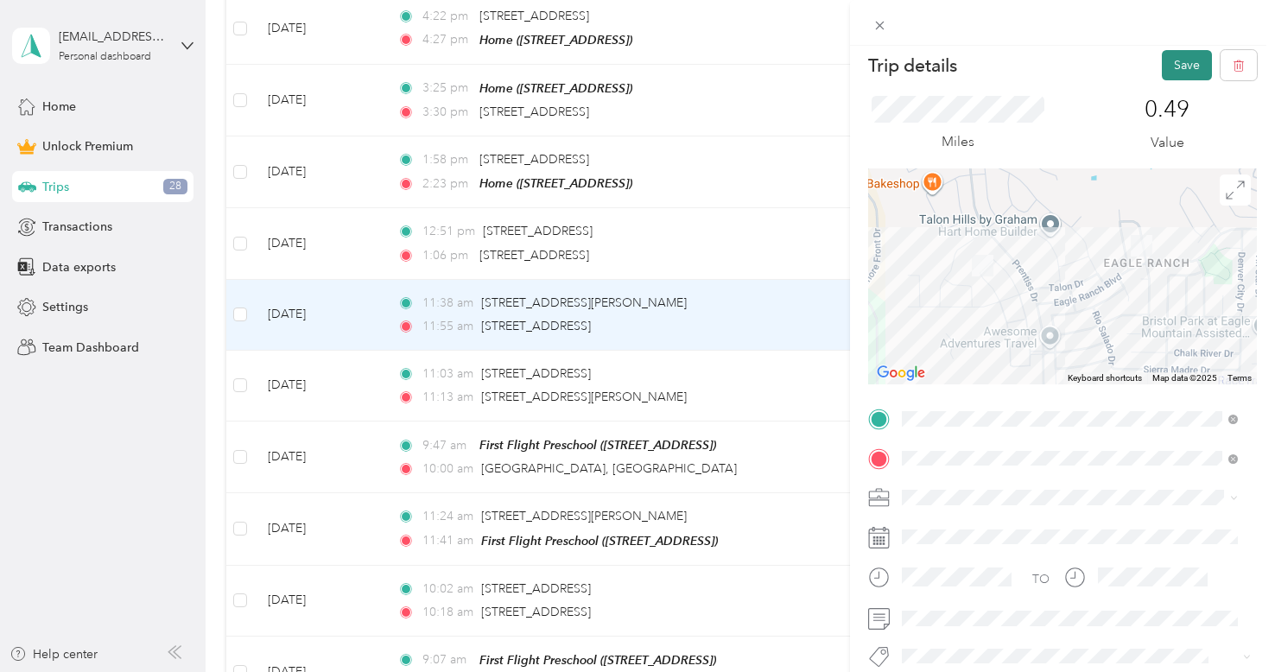
click at [1170, 62] on button "Save" at bounding box center [1187, 65] width 50 height 30
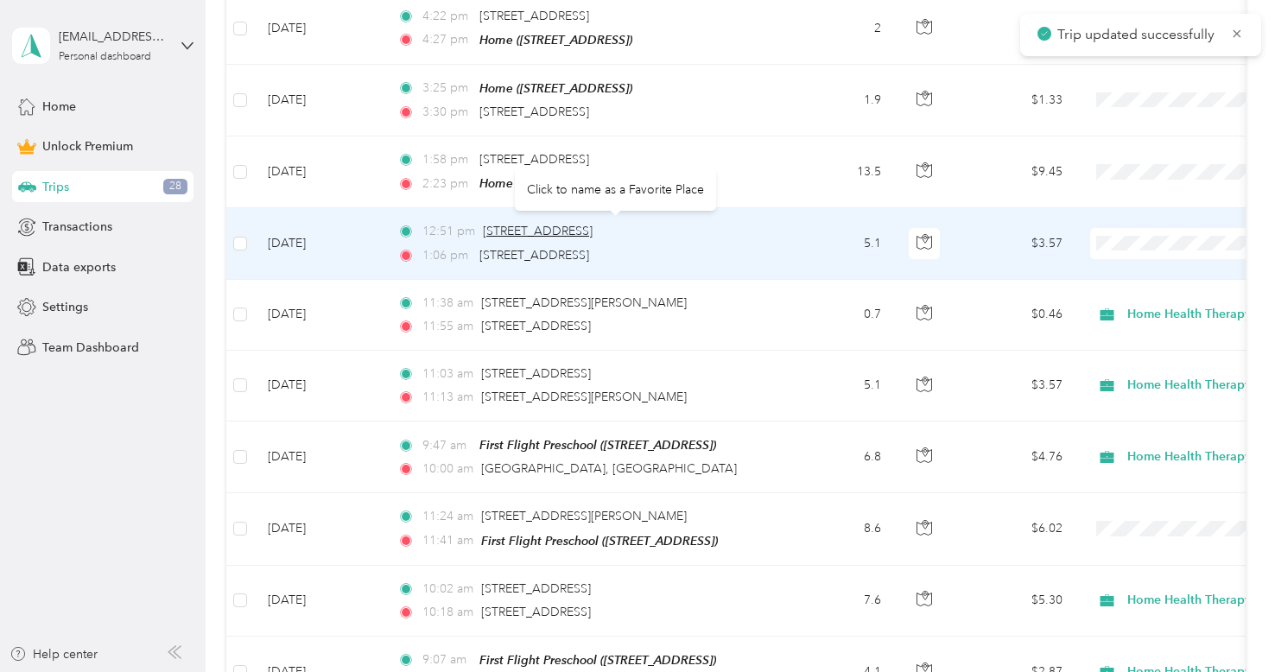
click at [484, 224] on span "[STREET_ADDRESS]" at bounding box center [538, 231] width 110 height 15
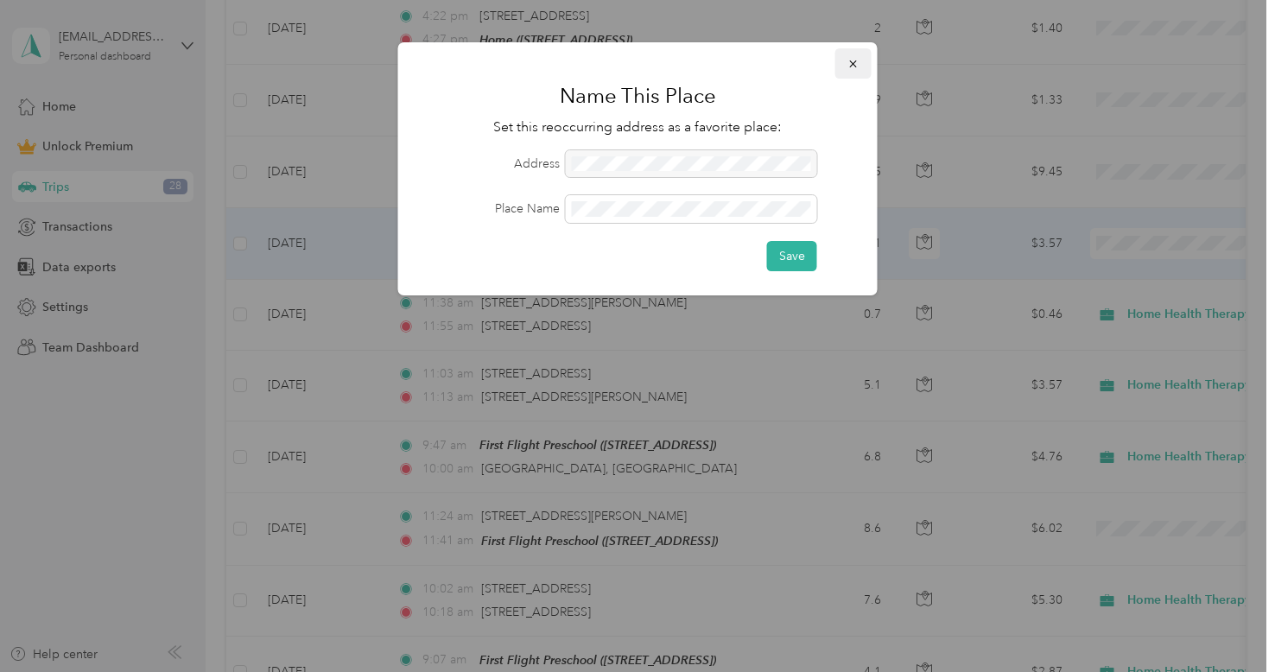
click at [852, 56] on span "button" at bounding box center [854, 63] width 12 height 15
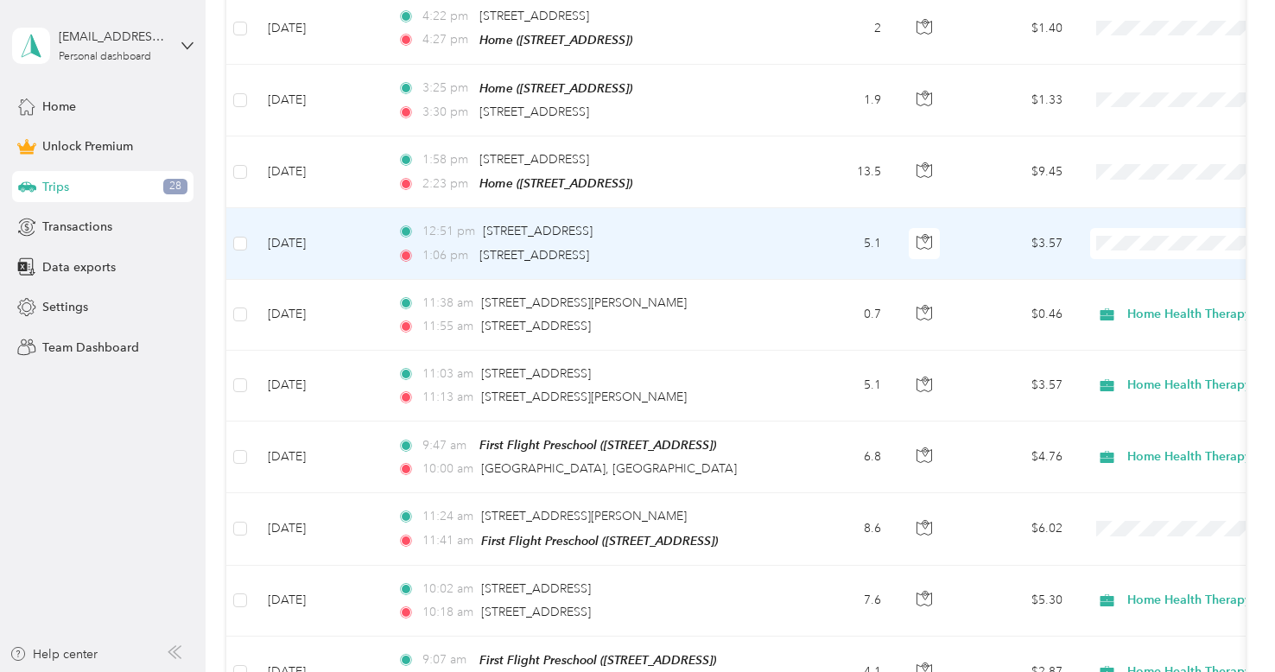
click at [375, 224] on td "[DATE]" at bounding box center [319, 243] width 130 height 71
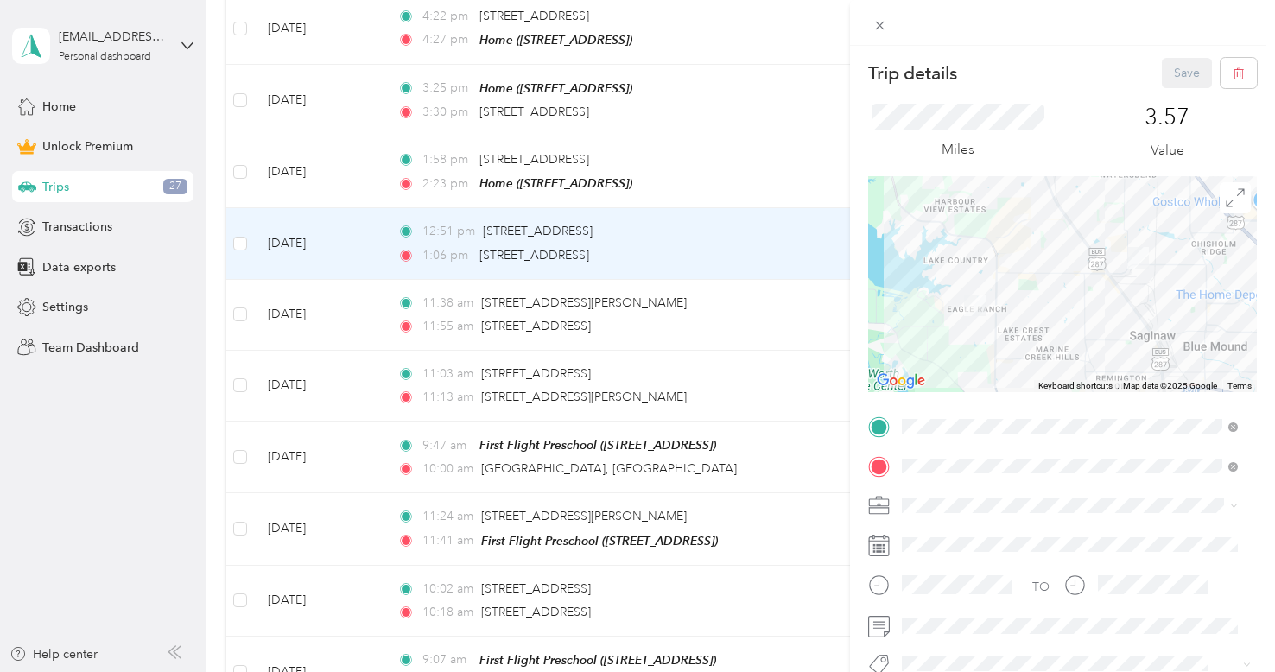
scroll to position [195, 0]
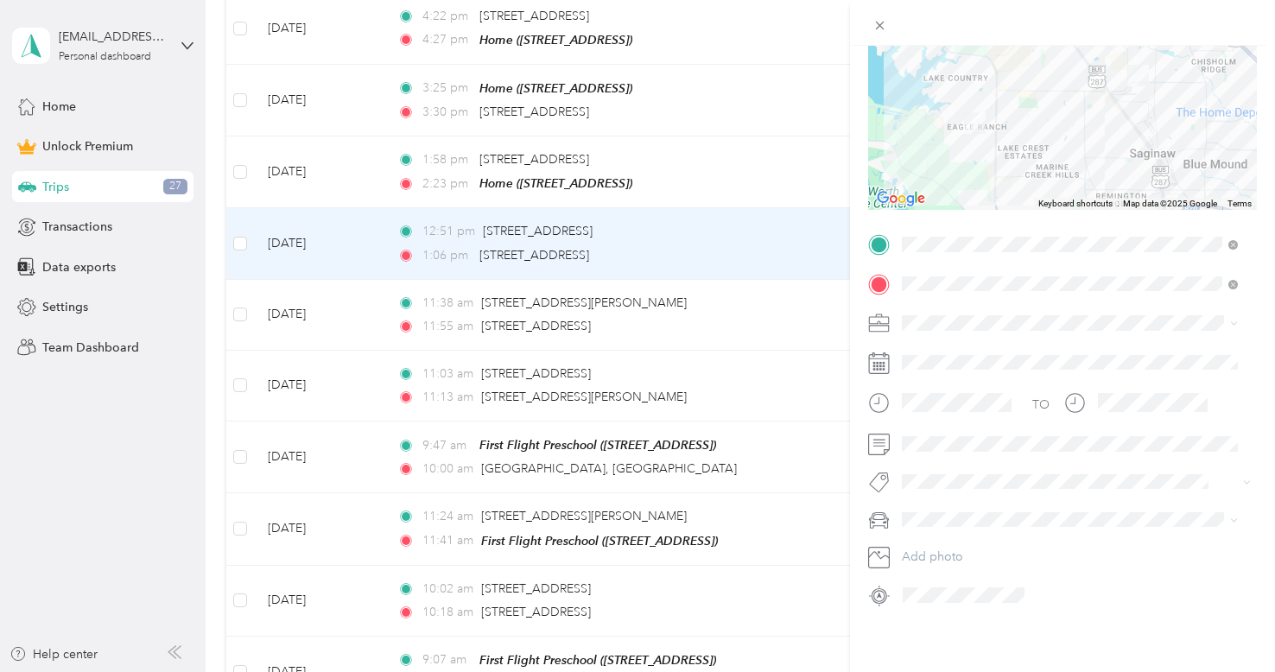
click at [931, 399] on div "Home Health Therapy" at bounding box center [1070, 392] width 324 height 18
click at [980, 455] on div "TO Add photo" at bounding box center [1062, 420] width 389 height 378
click at [963, 553] on button "Add photo" at bounding box center [1076, 557] width 361 height 24
click at [980, 506] on span at bounding box center [1076, 520] width 361 height 28
click at [961, 531] on span "Nissan Rogue" at bounding box center [945, 527] width 75 height 15
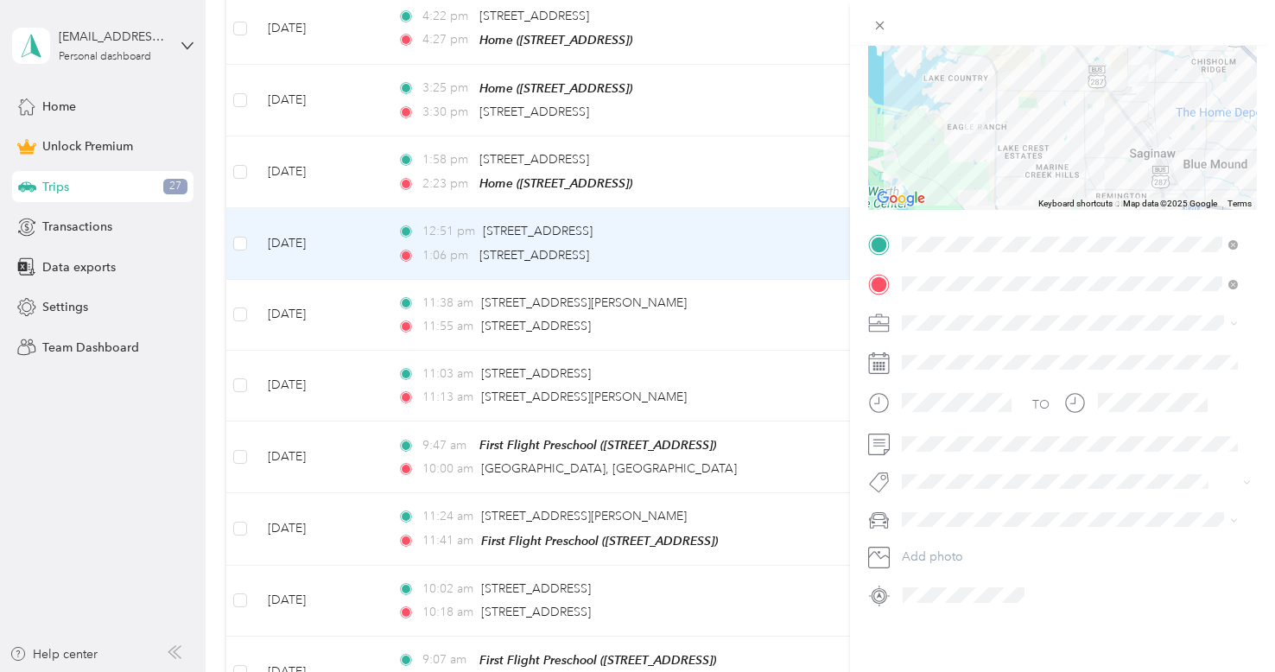
scroll to position [0, 0]
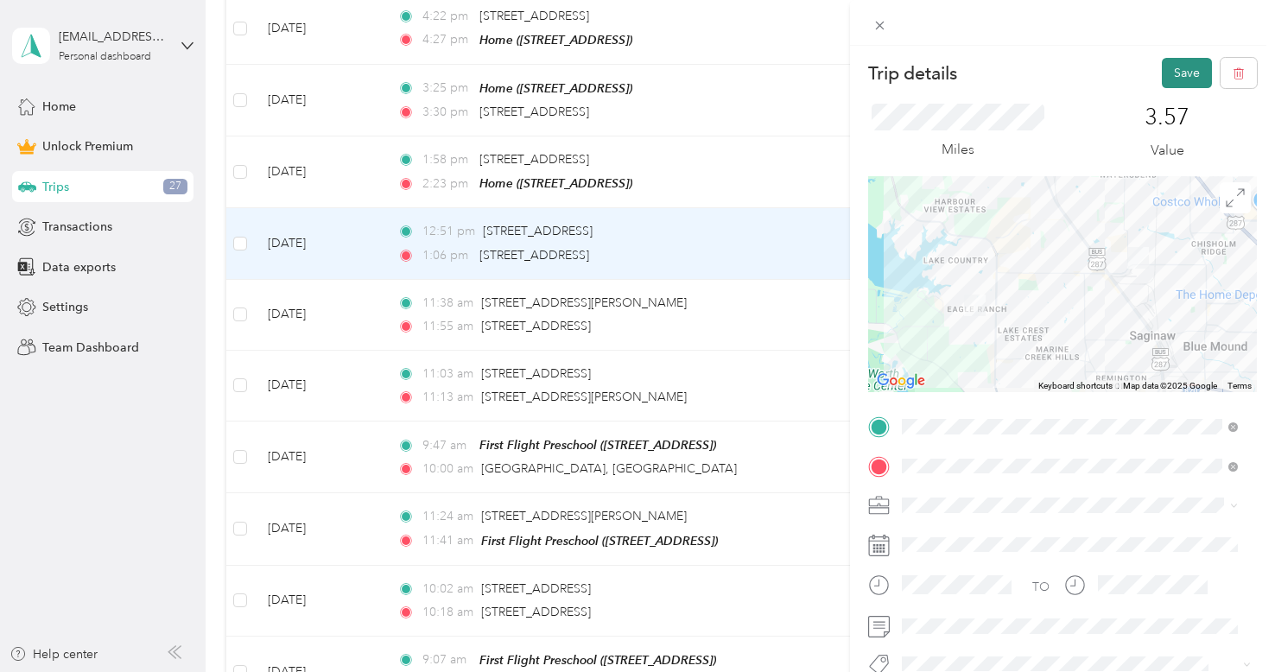
click at [1162, 79] on button "Save" at bounding box center [1187, 73] width 50 height 30
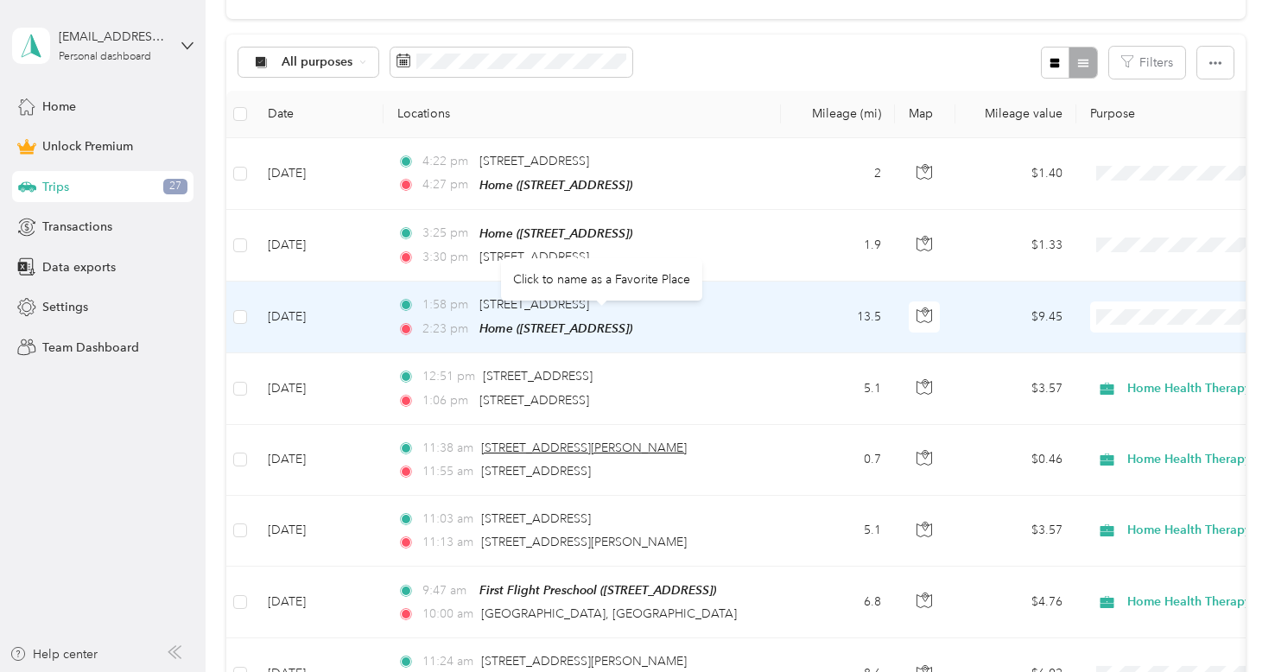
scroll to position [311, 0]
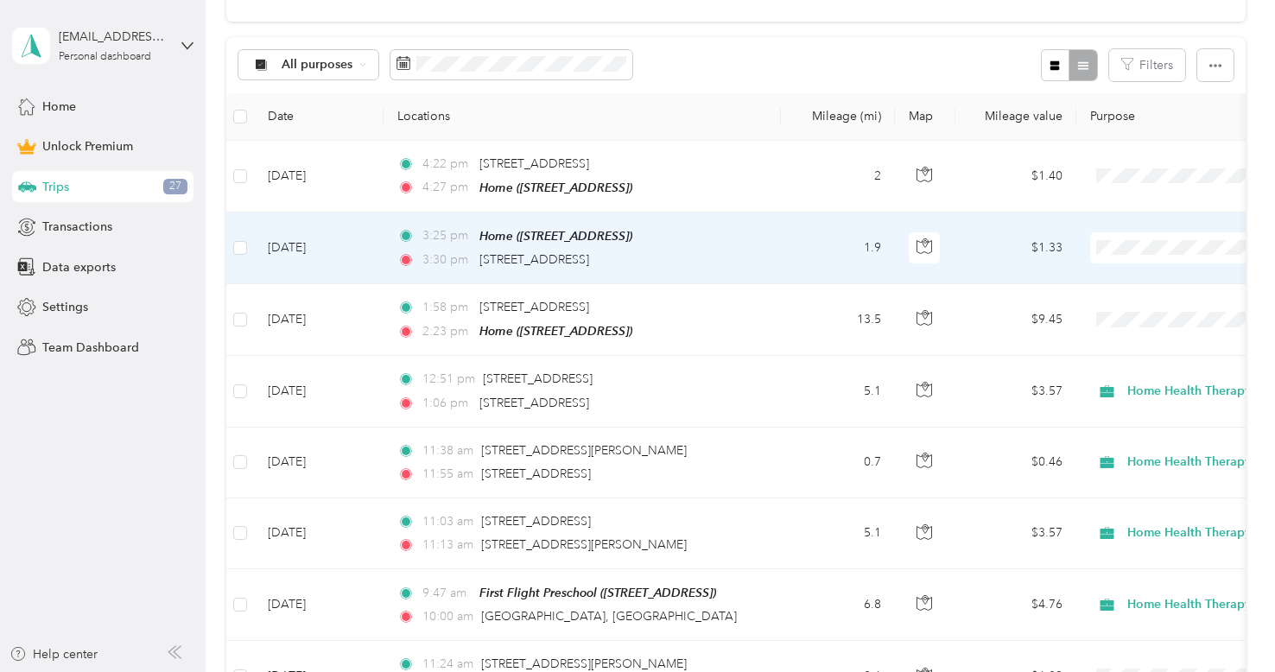
click at [725, 244] on div "3:25 pm Home ([STREET_ADDRESS]) 3:30 pm [STREET_ADDRESS]" at bounding box center [578, 247] width 363 height 43
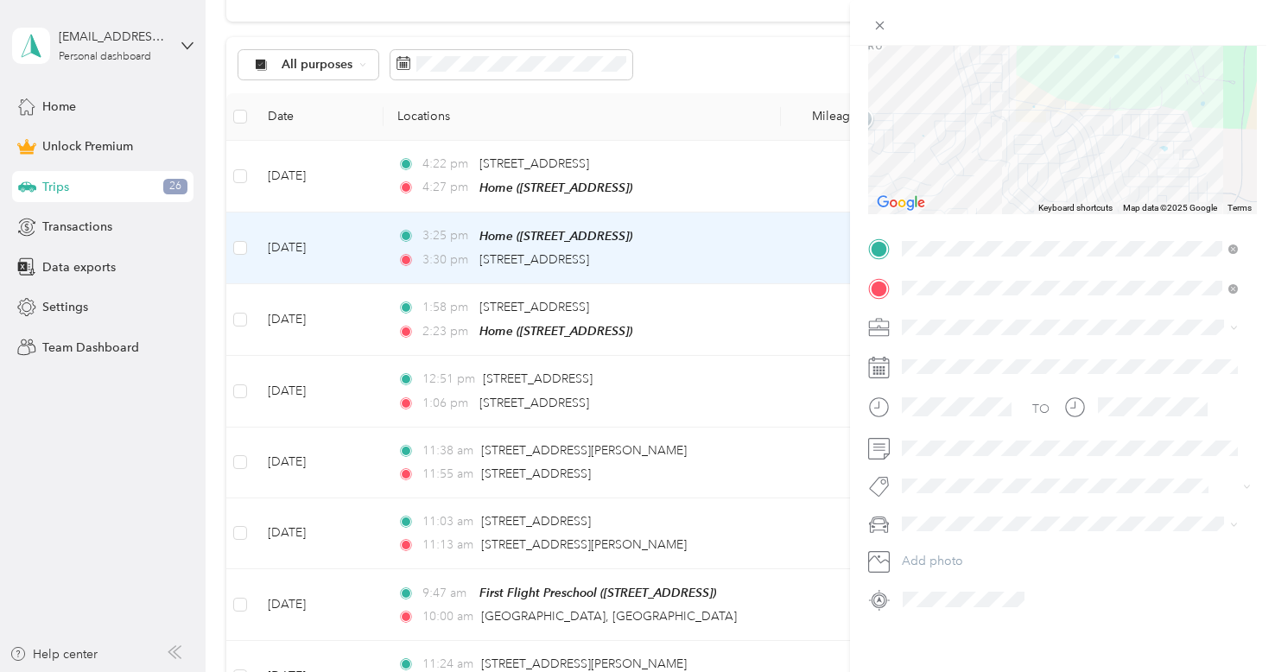
scroll to position [195, 0]
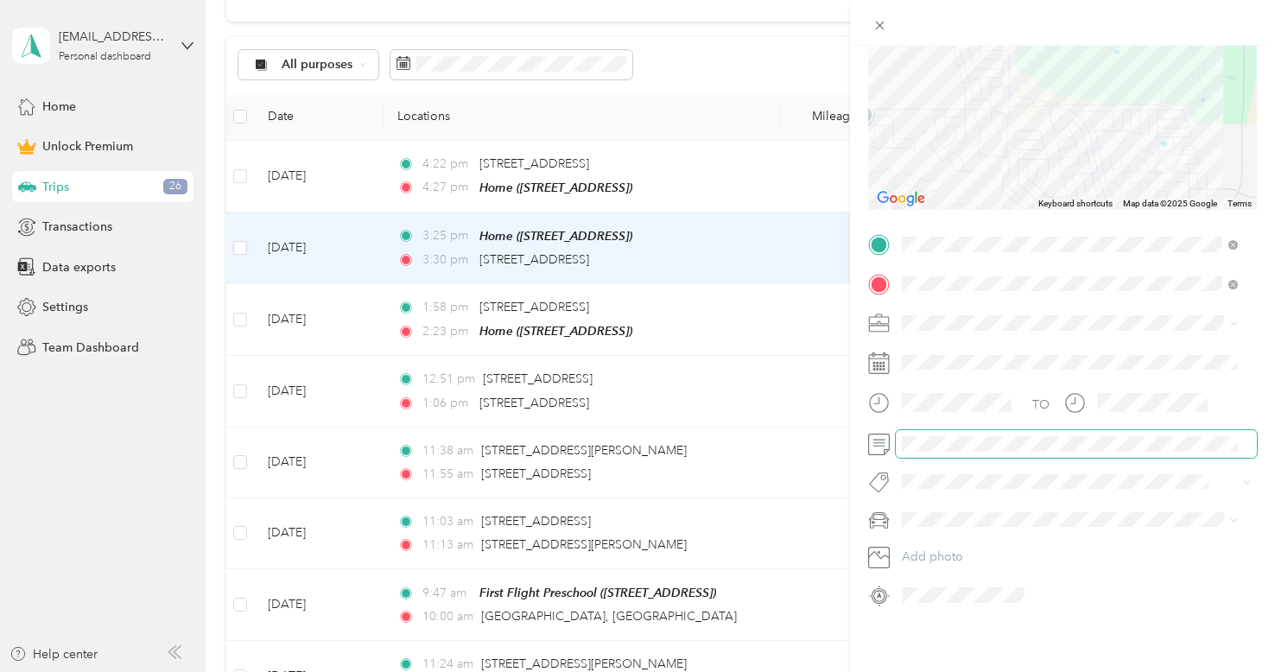
click at [983, 438] on span at bounding box center [1076, 444] width 361 height 28
click at [935, 401] on li "Home Health Therapy" at bounding box center [1070, 400] width 348 height 30
click at [937, 534] on span "Nissan Rogue" at bounding box center [945, 533] width 75 height 15
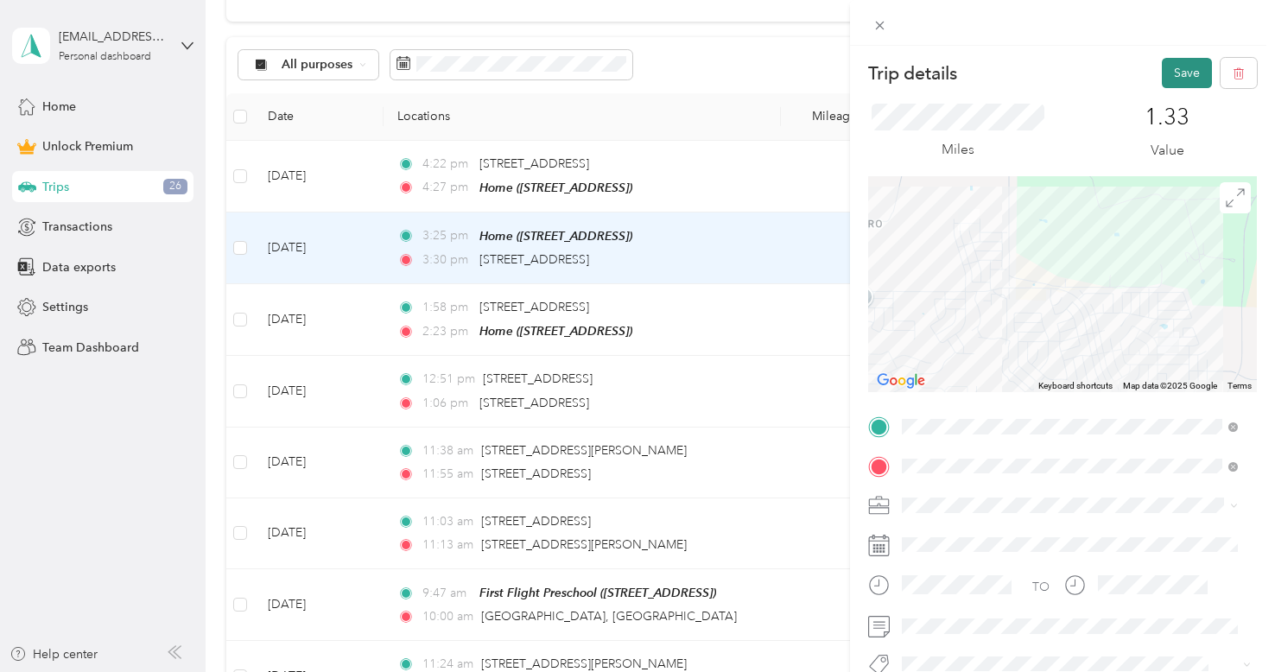
click at [1162, 70] on button "Save" at bounding box center [1187, 73] width 50 height 30
